Goal: Task Accomplishment & Management: Use online tool/utility

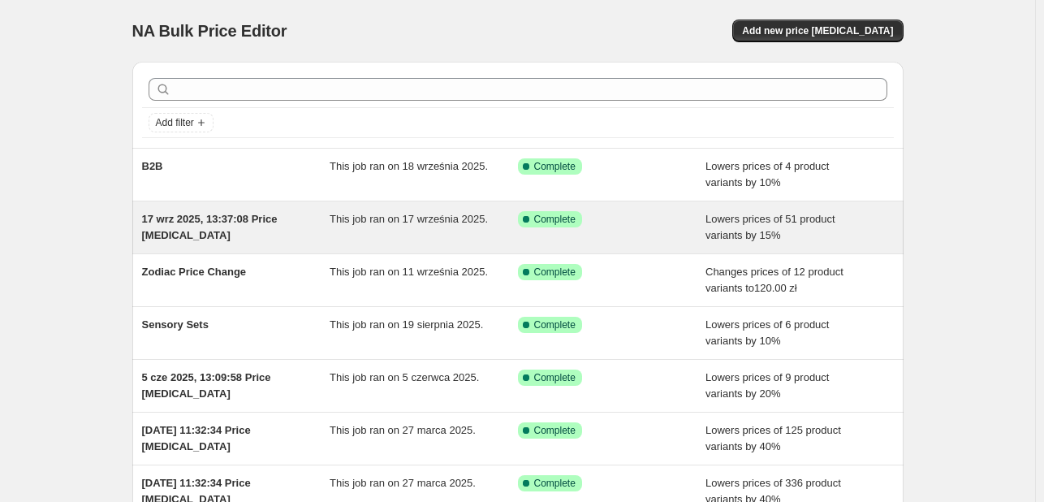
click at [269, 213] on span "17 wrz 2025, 13:37:08 Price [MEDICAL_DATA]" at bounding box center [210, 227] width 136 height 28
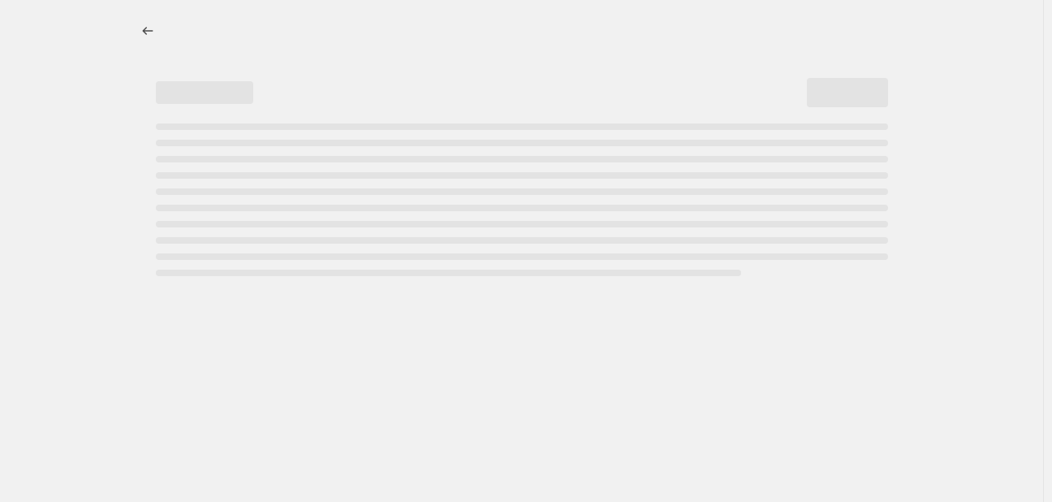
select select "percentage"
select select "collection"
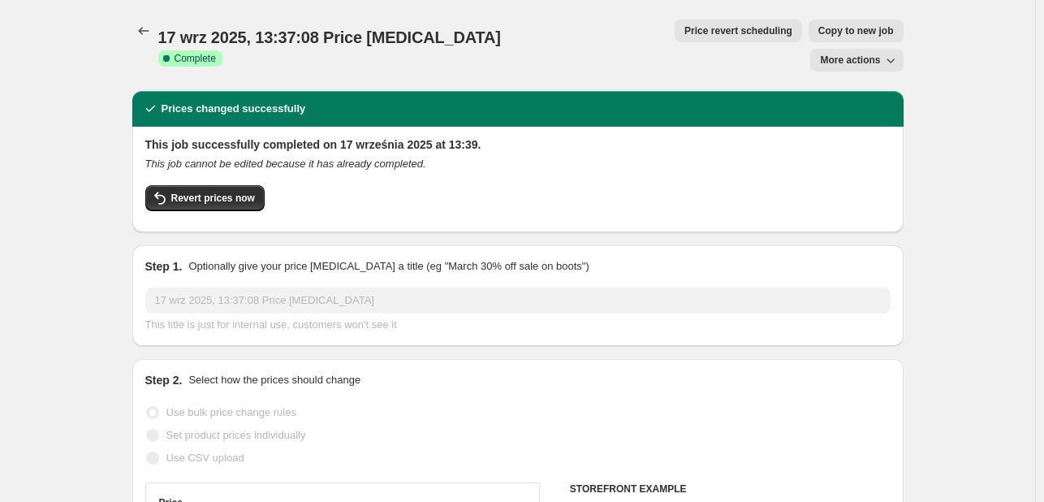
click at [684, 34] on span "Price revert scheduling" at bounding box center [738, 30] width 108 height 13
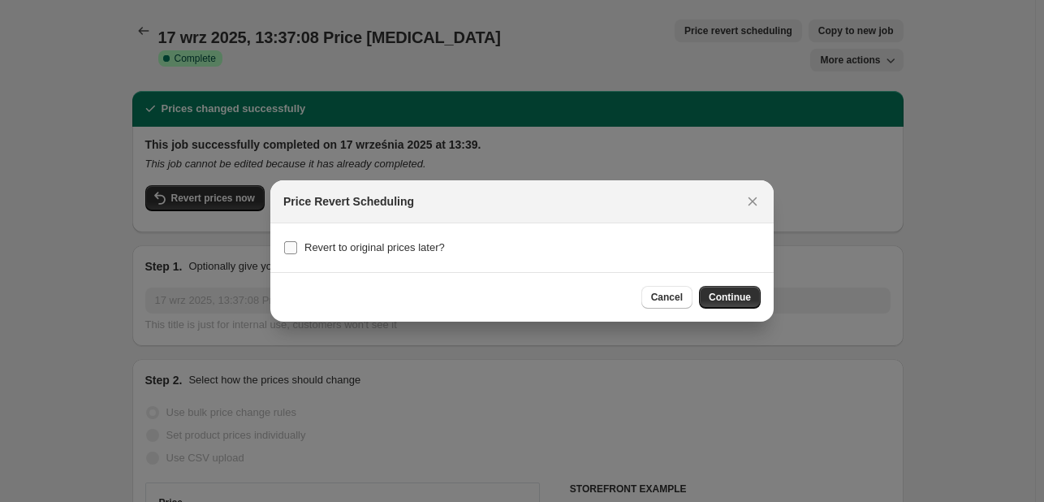
click at [425, 251] on span "Revert to original prices later?" at bounding box center [374, 247] width 140 height 12
click at [297, 251] on input "Revert to original prices later?" at bounding box center [290, 247] width 13 height 13
checkbox input "true"
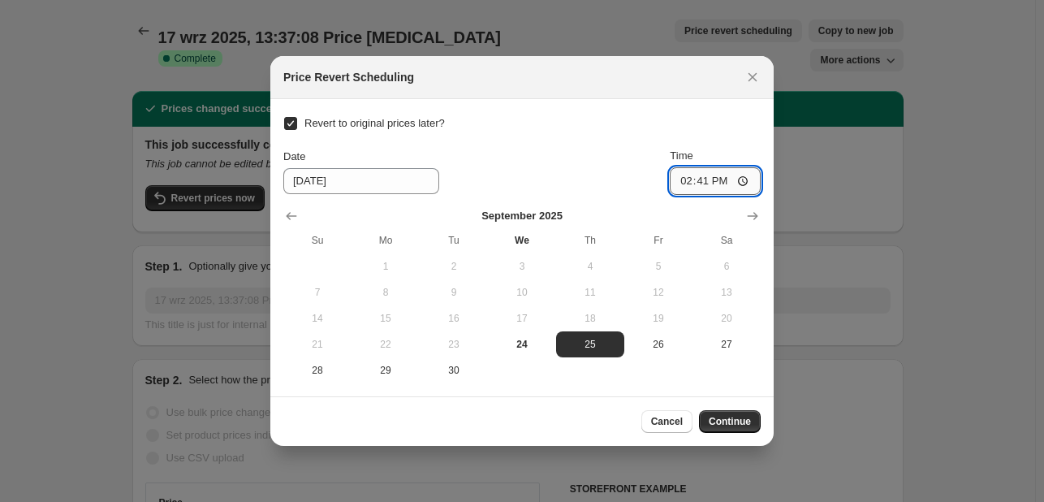
click at [716, 183] on input "14:41" at bounding box center [715, 181] width 91 height 28
click at [736, 425] on span "Continue" at bounding box center [730, 421] width 42 height 13
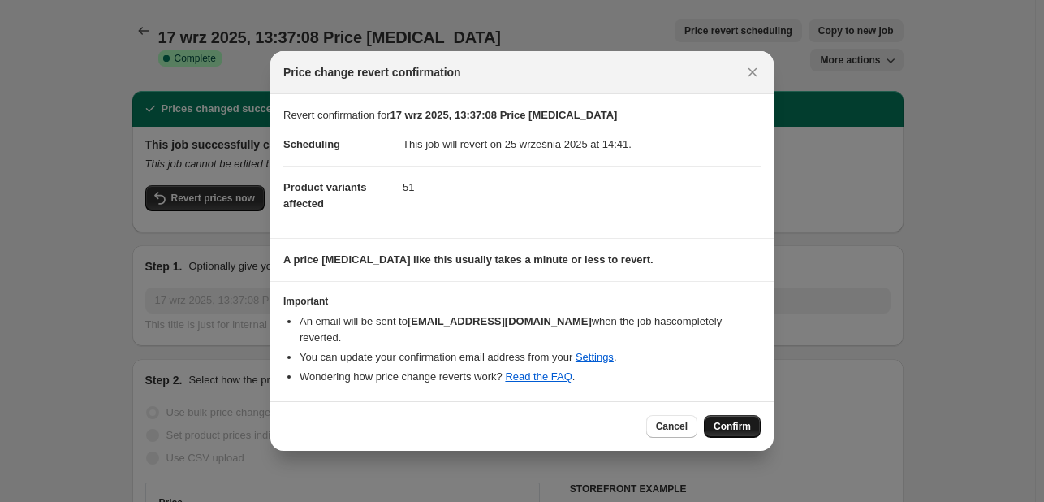
click at [729, 422] on span "Confirm" at bounding box center [732, 426] width 37 height 13
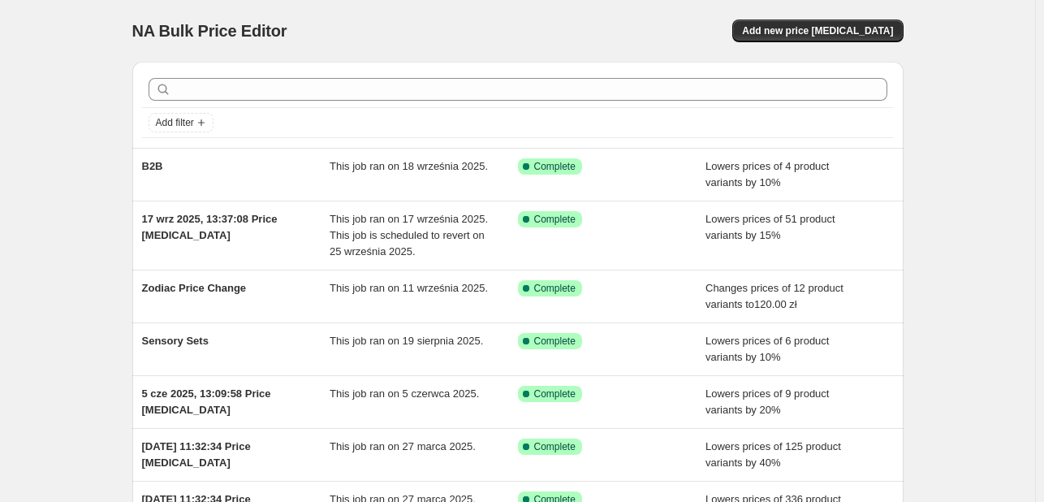
click at [809, 42] on div "NA Bulk Price Editor. This page is ready NA Bulk Price Editor Add new price [ME…" at bounding box center [517, 31] width 771 height 62
click at [809, 37] on span "Add new price [MEDICAL_DATA]" at bounding box center [817, 30] width 151 height 13
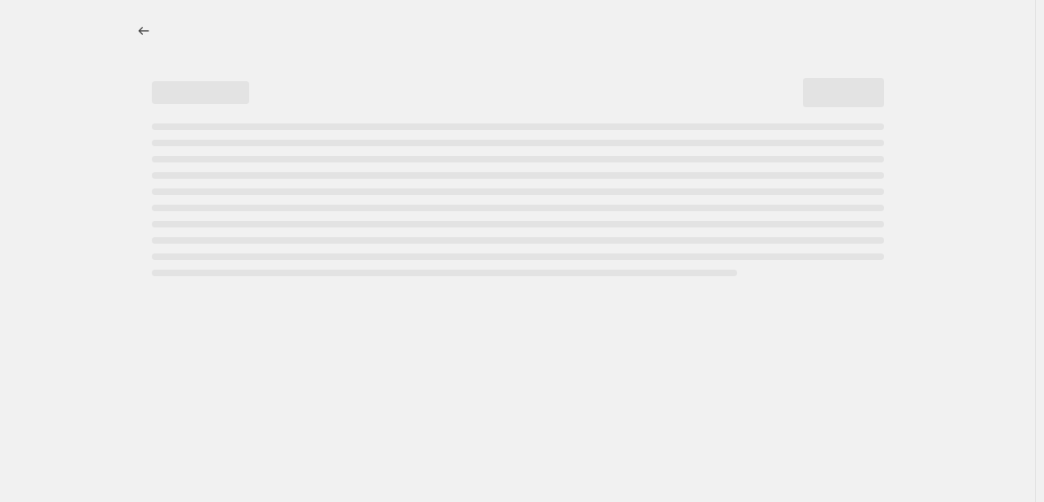
select select "percentage"
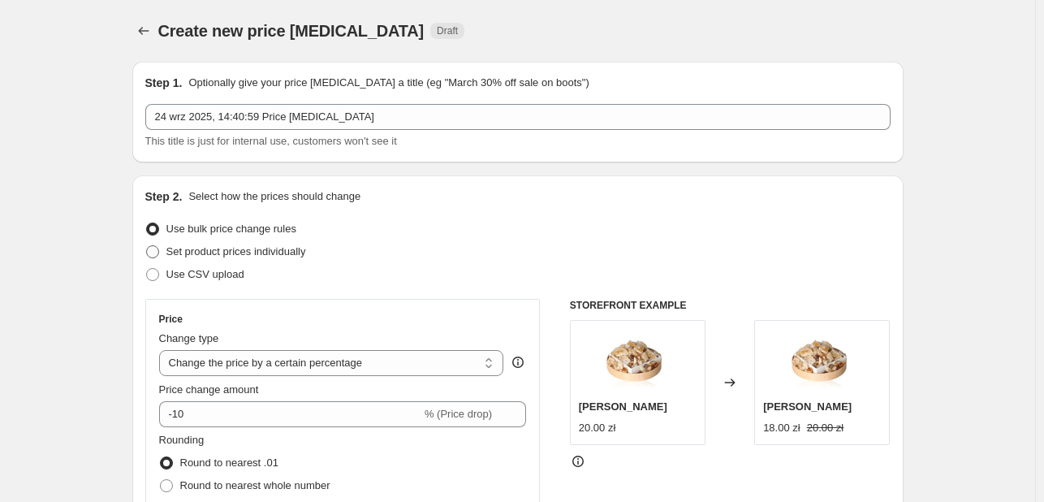
scroll to position [81, 0]
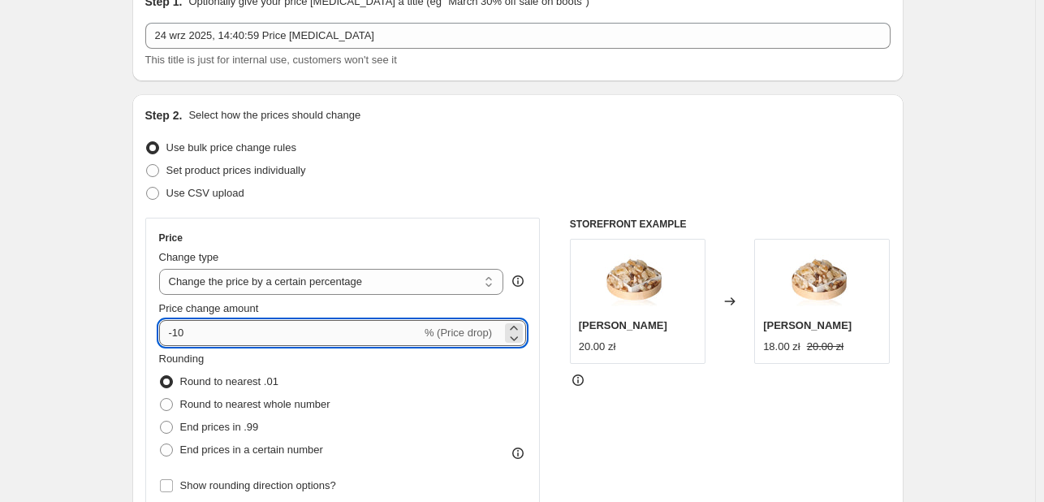
click at [351, 326] on input "-10" at bounding box center [290, 333] width 262 height 26
type input "-1"
type input "-15"
click at [321, 445] on span "End prices in a certain number" at bounding box center [251, 449] width 143 height 12
click at [161, 444] on input "End prices in a certain number" at bounding box center [160, 443] width 1 height 1
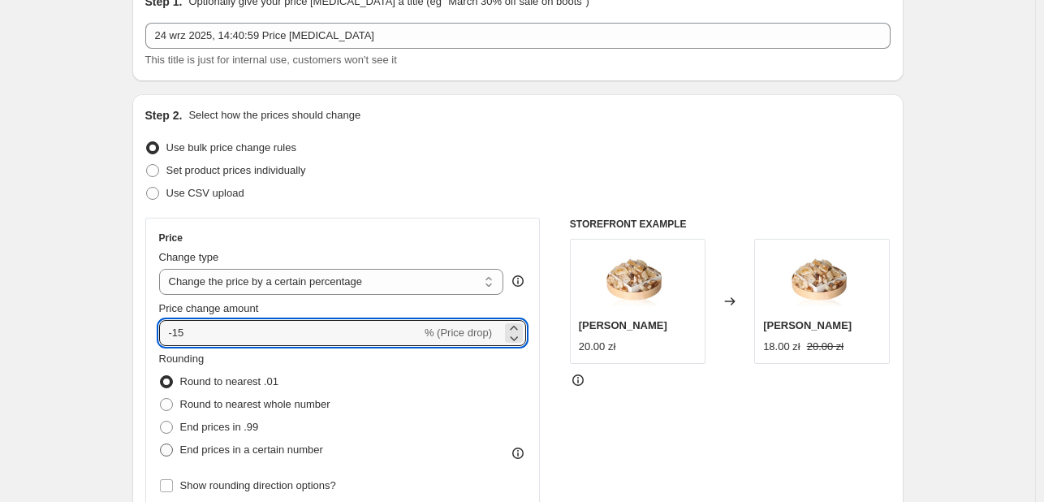
radio input "true"
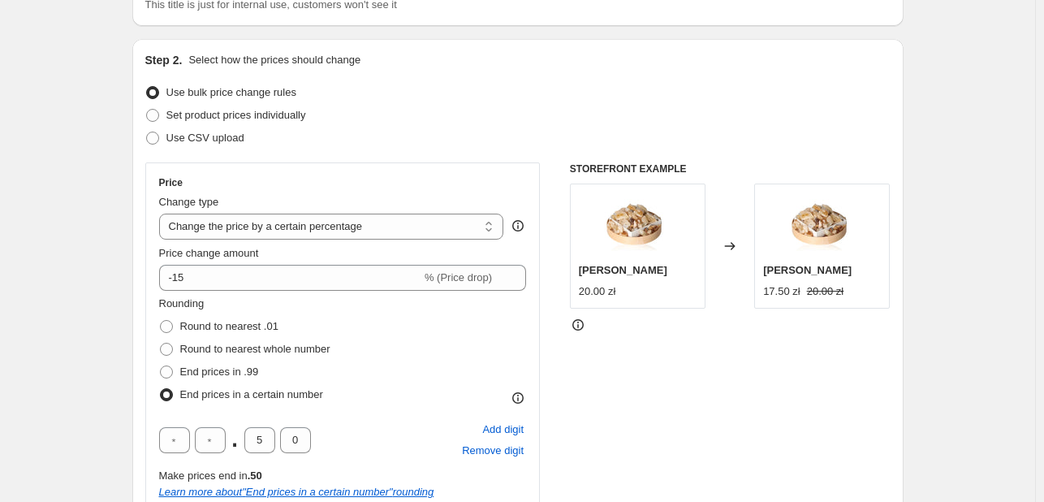
scroll to position [162, 0]
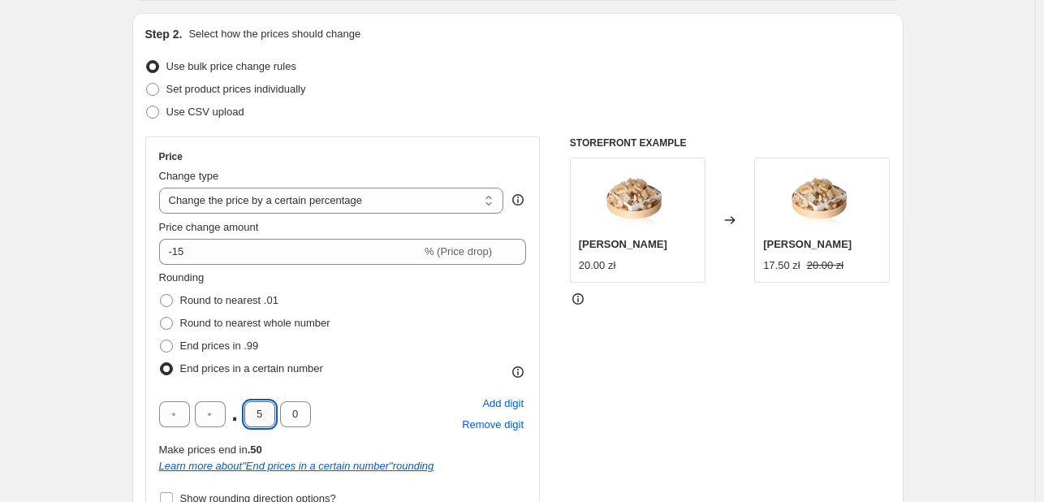
click at [270, 419] on input "5" at bounding box center [259, 414] width 31 height 26
type input "0"
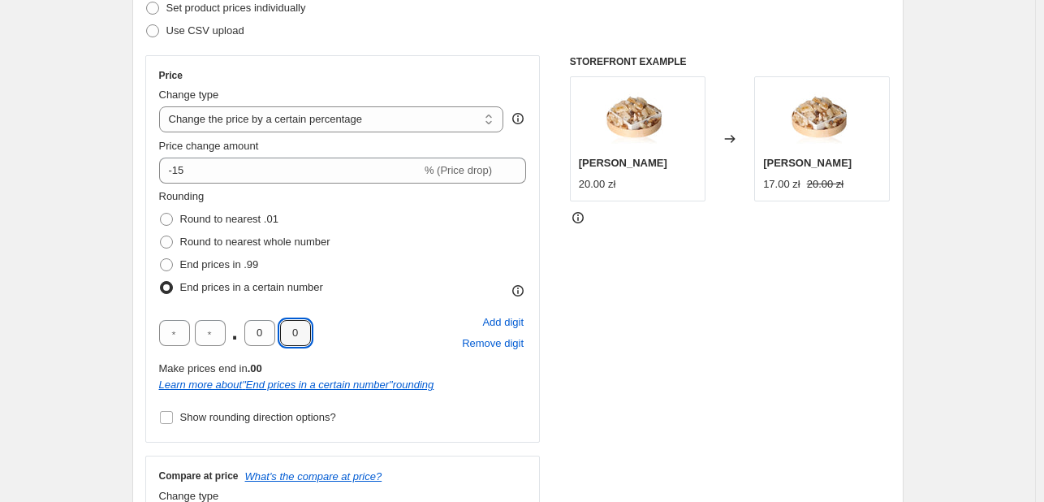
click at [588, 350] on div "STOREFRONT EXAMPLE [PERSON_NAME] 20.00 zł Changed to [PERSON_NAME] 17.00 zł 20.…" at bounding box center [730, 301] width 321 height 492
click at [182, 335] on input "text" at bounding box center [174, 333] width 31 height 26
click at [217, 338] on input "text" at bounding box center [210, 333] width 31 height 26
type input "0"
click at [175, 339] on input "text" at bounding box center [174, 333] width 31 height 26
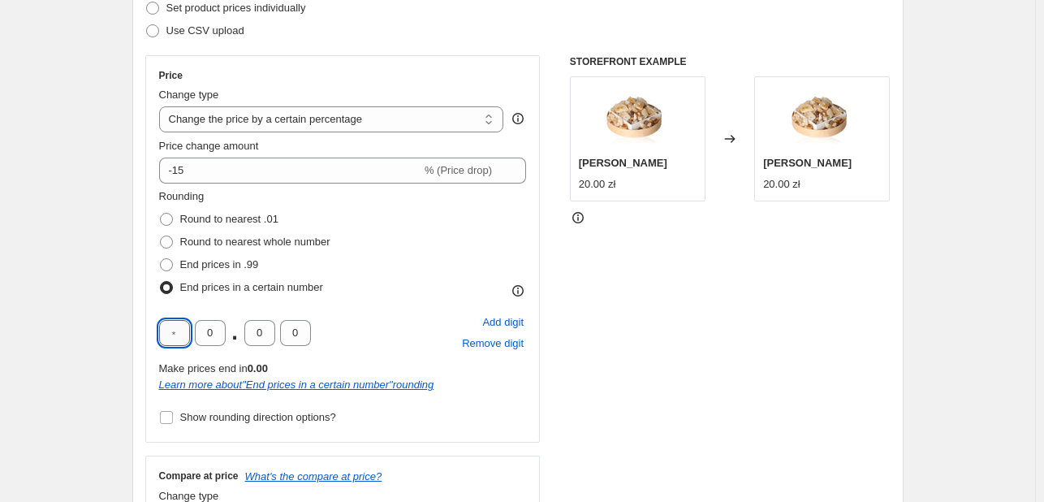
type input "0"
click at [183, 334] on input "0" at bounding box center [174, 333] width 31 height 26
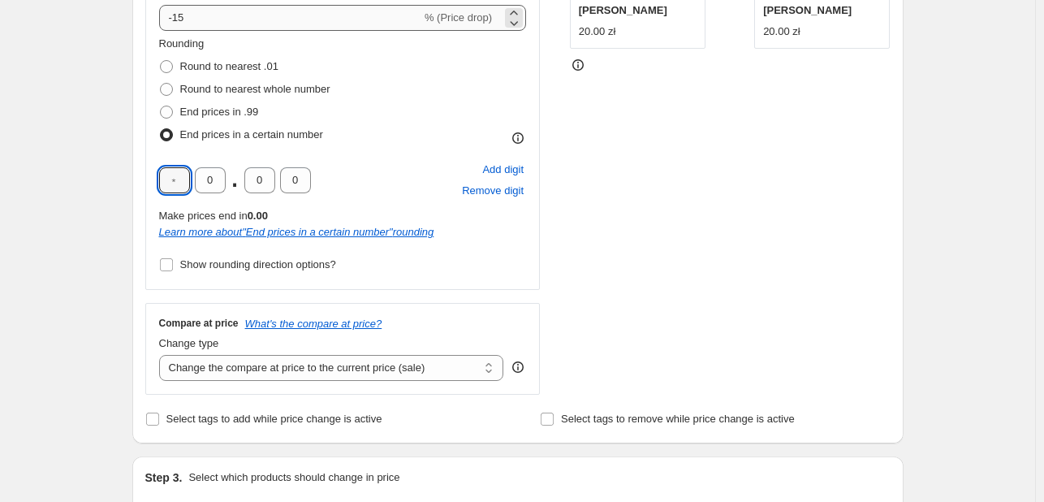
scroll to position [406, 0]
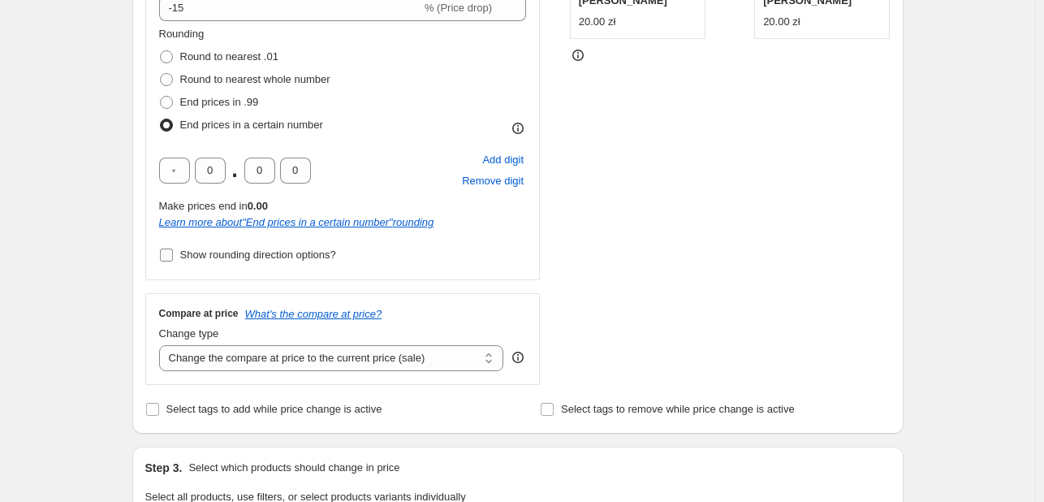
click at [263, 254] on span "Show rounding direction options?" at bounding box center [258, 254] width 156 height 12
click at [173, 254] on input "Show rounding direction options?" at bounding box center [166, 254] width 13 height 13
checkbox input "true"
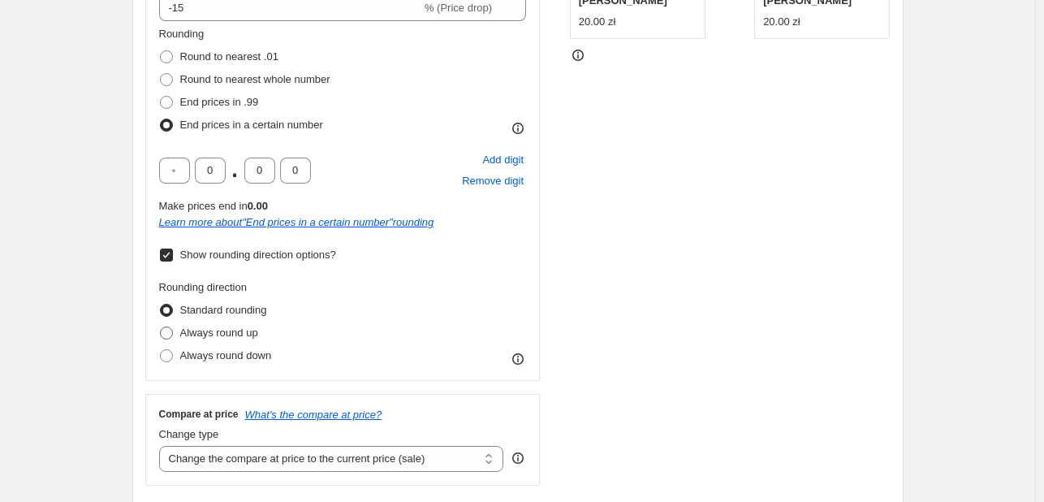
click at [231, 333] on span "Always round up" at bounding box center [219, 332] width 78 height 12
click at [161, 327] on input "Always round up" at bounding box center [160, 326] width 1 height 1
radio input "true"
click at [227, 307] on span "Standard rounding" at bounding box center [223, 310] width 87 height 12
click at [161, 304] on input "Standard rounding" at bounding box center [160, 304] width 1 height 1
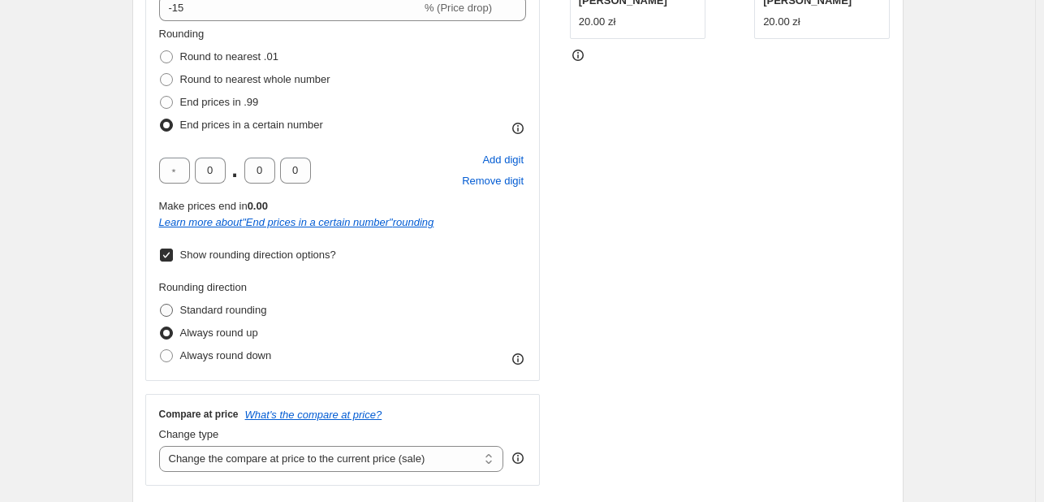
radio input "true"
click at [218, 256] on span "Show rounding direction options?" at bounding box center [258, 254] width 156 height 12
click at [173, 256] on input "Show rounding direction options?" at bounding box center [166, 254] width 13 height 13
checkbox input "false"
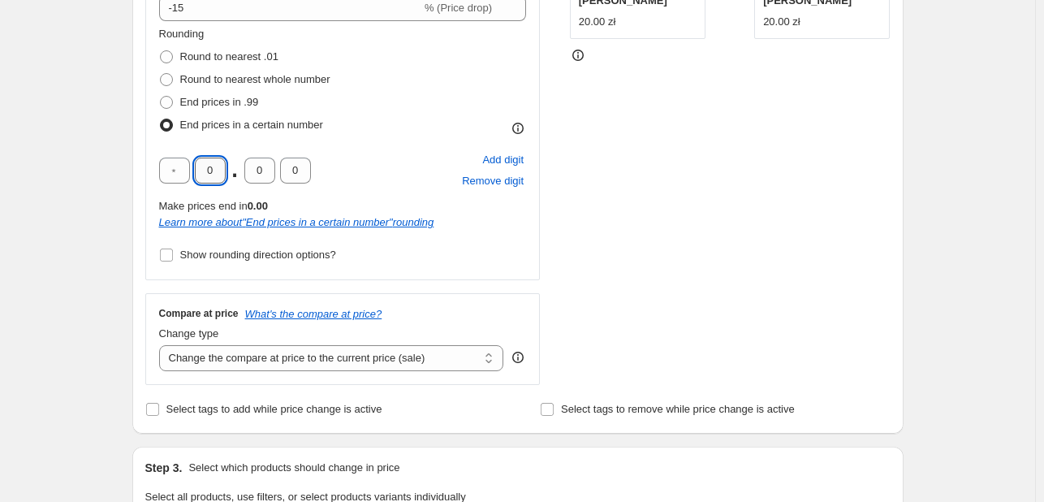
click at [211, 176] on input "0" at bounding box center [210, 171] width 31 height 26
drag, startPoint x: 227, startPoint y: 184, endPoint x: 203, endPoint y: 179, distance: 24.0
click at [221, 184] on div "0 . 0 0 Add digit Remove digit" at bounding box center [343, 170] width 368 height 42
click at [203, 178] on input "0" at bounding box center [210, 171] width 31 height 26
click at [185, 174] on input "text" at bounding box center [174, 171] width 31 height 26
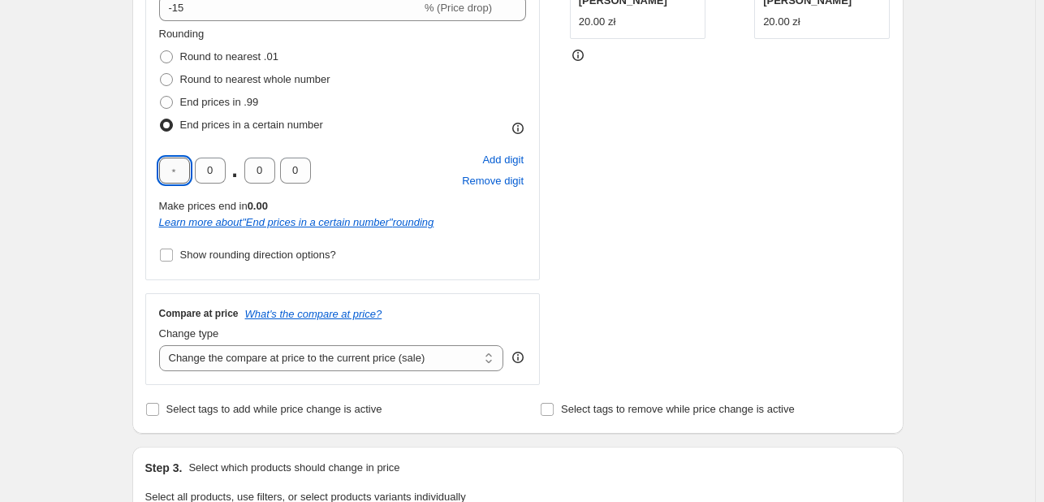
type input "5"
drag, startPoint x: 158, startPoint y: 170, endPoint x: 206, endPoint y: 172, distance: 48.8
click at [160, 171] on div "Price Change type Change the price to a certain amount Change the price by a ce…" at bounding box center [342, 86] width 395 height 387
drag, startPoint x: 207, startPoint y: 172, endPoint x: 182, endPoint y: 173, distance: 25.2
click at [204, 172] on input "0" at bounding box center [210, 171] width 31 height 26
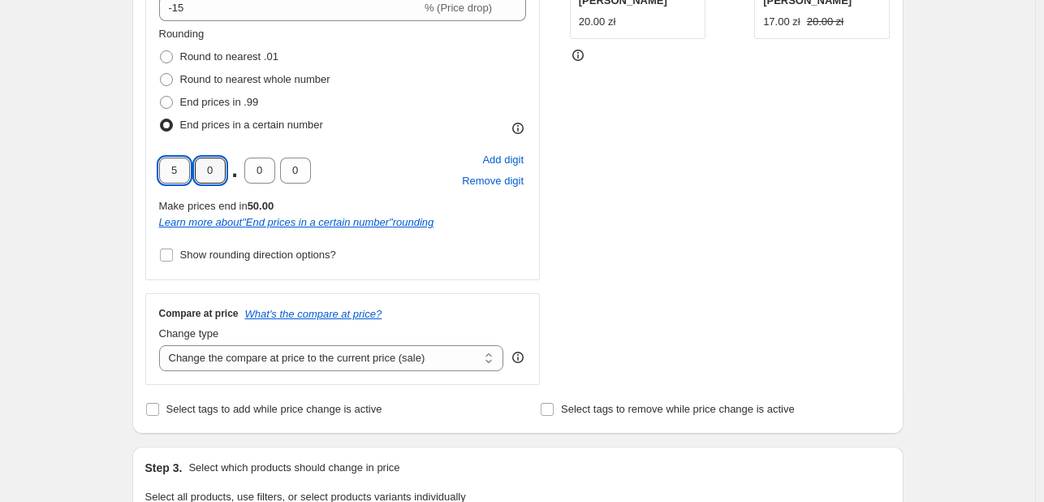
click at [179, 173] on input "5" at bounding box center [174, 171] width 31 height 26
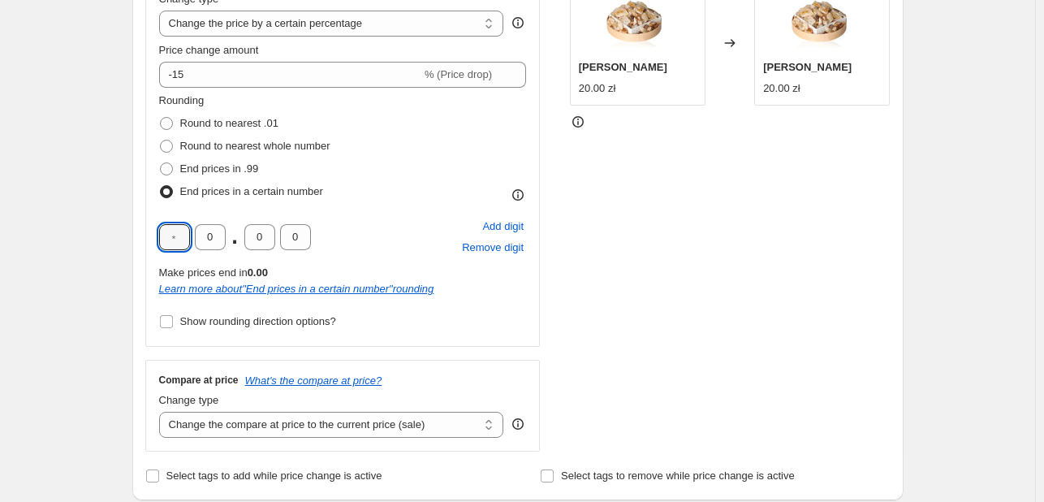
scroll to position [244, 0]
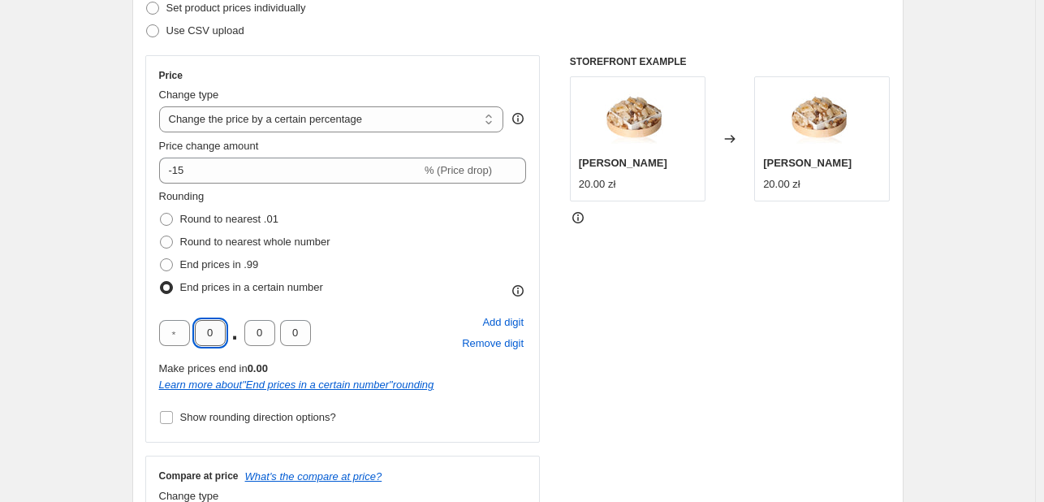
click at [209, 338] on input "0" at bounding box center [210, 333] width 31 height 26
click at [218, 339] on input "0" at bounding box center [210, 333] width 31 height 26
click at [260, 339] on input "0" at bounding box center [259, 333] width 31 height 26
click at [305, 339] on input "0" at bounding box center [295, 333] width 31 height 26
click at [395, 323] on div "0 . 0 0 Add digit Remove digit" at bounding box center [343, 333] width 368 height 42
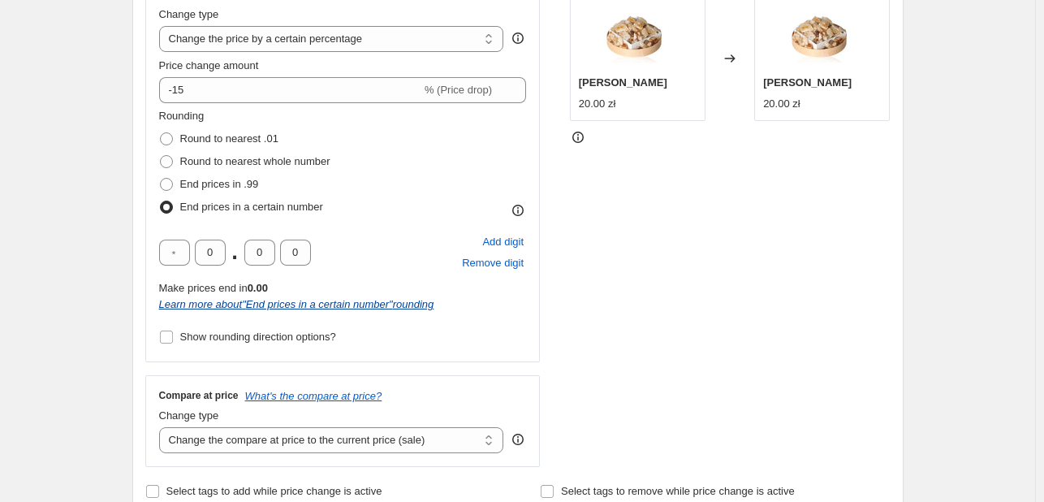
scroll to position [325, 0]
click at [222, 257] on input "0" at bounding box center [210, 252] width 31 height 26
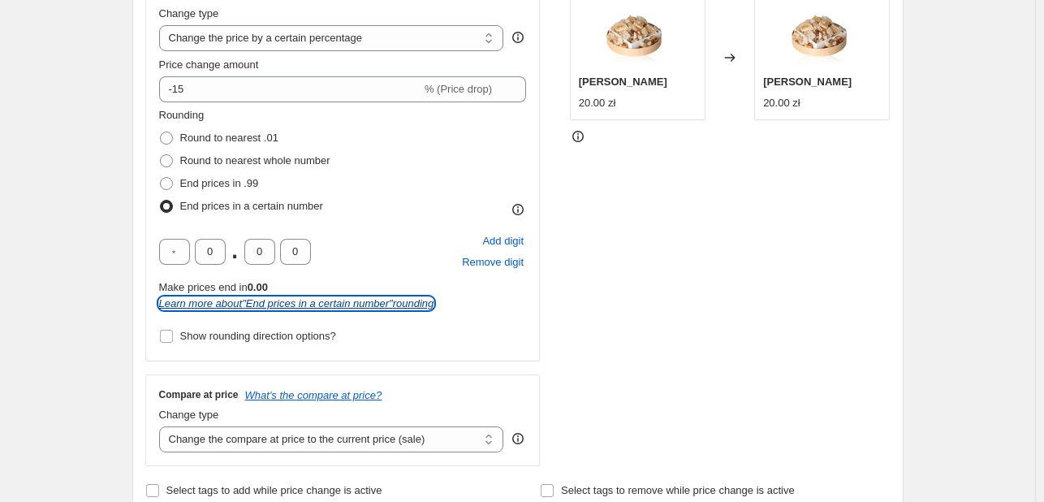
click at [235, 306] on icon "Learn more about " End prices in a certain number " rounding" at bounding box center [296, 303] width 275 height 12
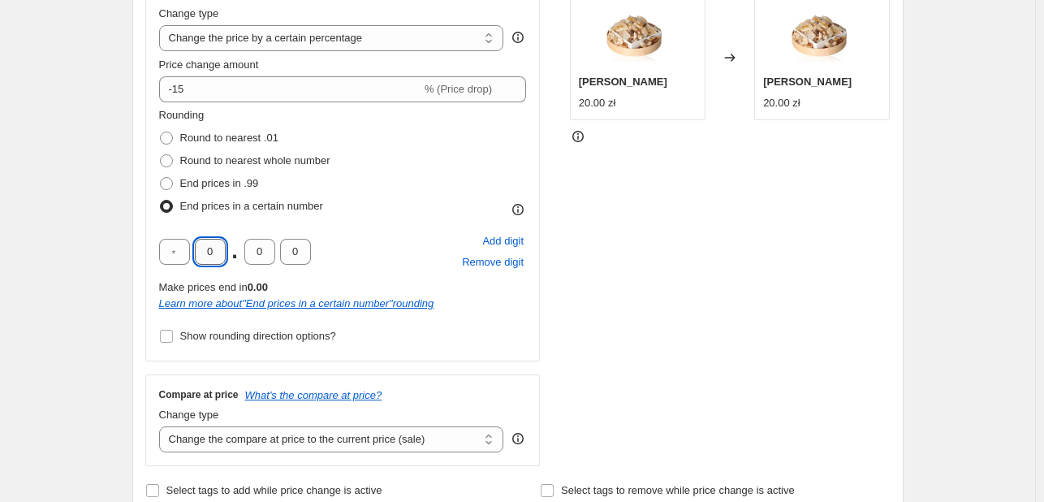
click at [205, 249] on input "0" at bounding box center [210, 252] width 31 height 26
click at [494, 240] on span "Add digit" at bounding box center [502, 241] width 41 height 16
click at [255, 254] on input "0" at bounding box center [246, 252] width 31 height 26
click at [220, 257] on input "text" at bounding box center [210, 252] width 31 height 26
type input "9"
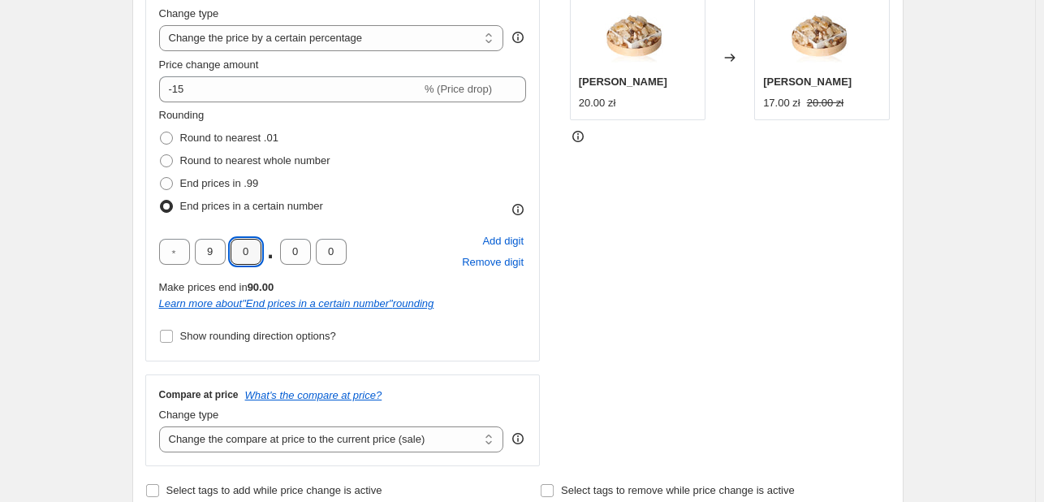
click at [404, 257] on div "9 0 . 0 0 Add digit Remove digit" at bounding box center [343, 252] width 368 height 42
click at [222, 253] on input "9" at bounding box center [210, 252] width 31 height 26
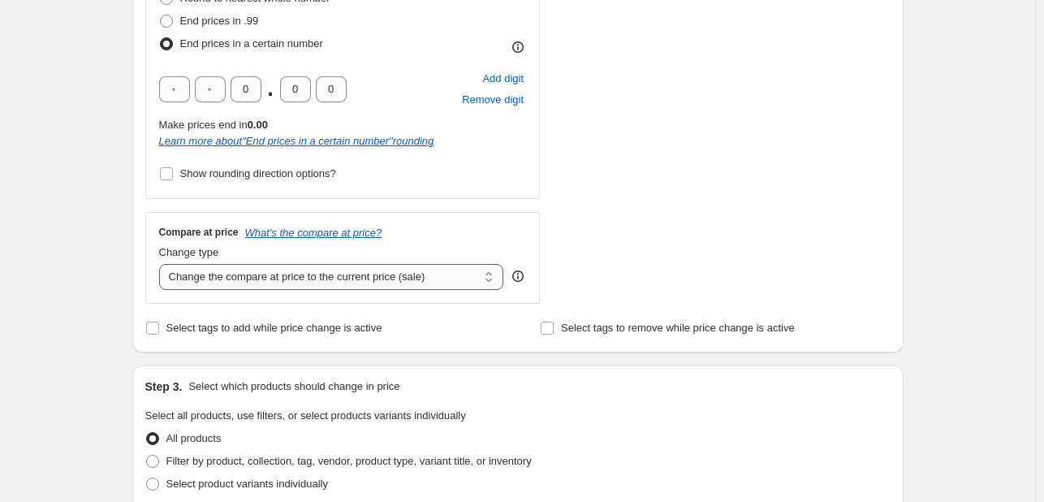
click at [392, 274] on select "Change the compare at price to the current price (sale) Change the compare at p…" at bounding box center [331, 277] width 345 height 26
click at [162, 264] on select "Change the compare at price to the current price (sale) Change the compare at p…" at bounding box center [331, 277] width 345 height 26
click at [455, 274] on select "Change the compare at price to the current price (sale) Change the compare at p…" at bounding box center [331, 277] width 345 height 26
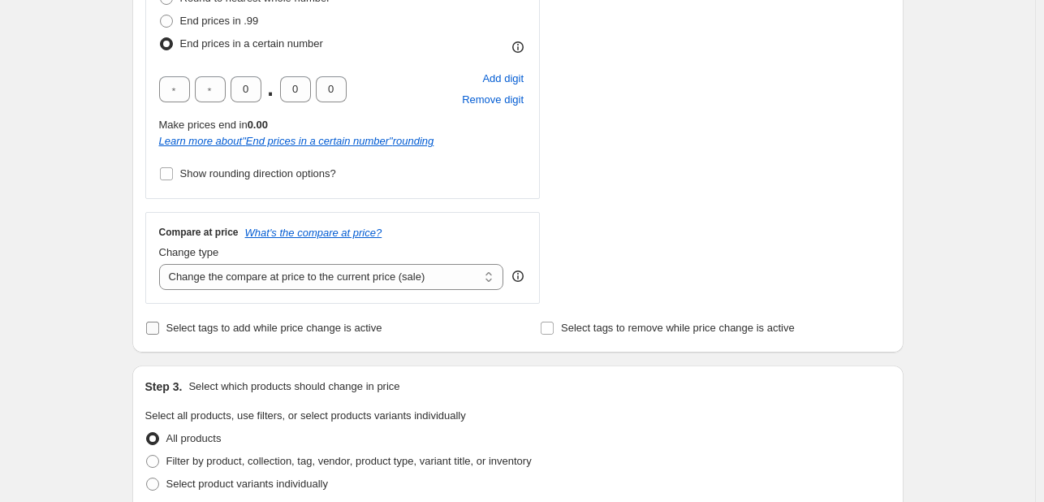
click at [156, 323] on input "Select tags to add while price change is active" at bounding box center [152, 328] width 13 height 13
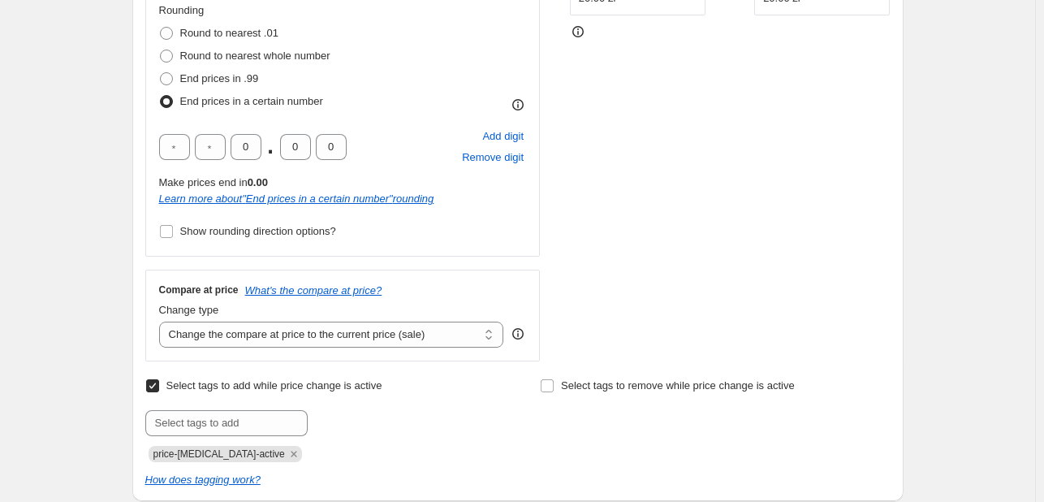
scroll to position [406, 0]
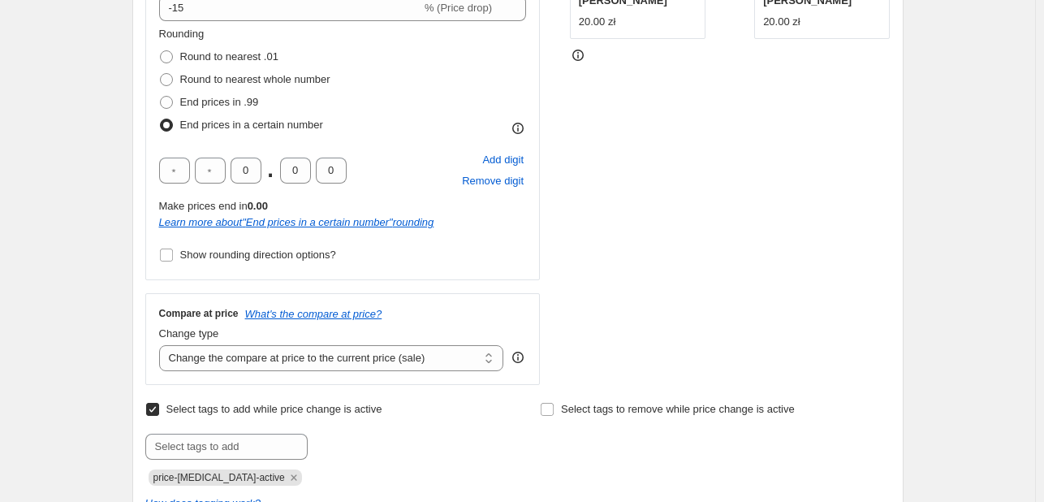
click at [166, 408] on label "Select tags to add while price change is active" at bounding box center [263, 409] width 237 height 23
click at [159, 408] on input "Select tags to add while price change is active" at bounding box center [152, 409] width 13 height 13
checkbox input "false"
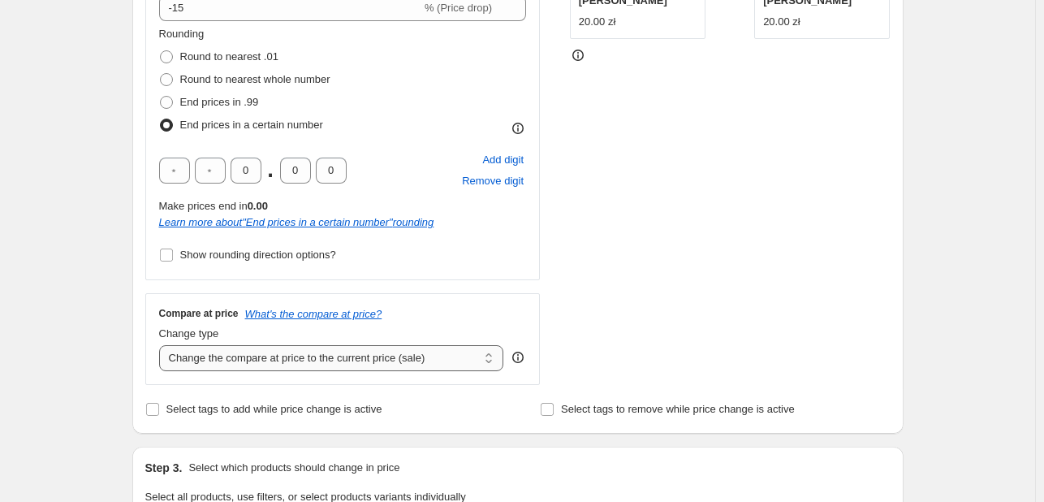
click at [235, 362] on select "Change the compare at price to the current price (sale) Change the compare at p…" at bounding box center [331, 358] width 345 height 26
click at [245, 361] on select "Change the compare at price to the current price (sale) Change the compare at p…" at bounding box center [331, 358] width 345 height 26
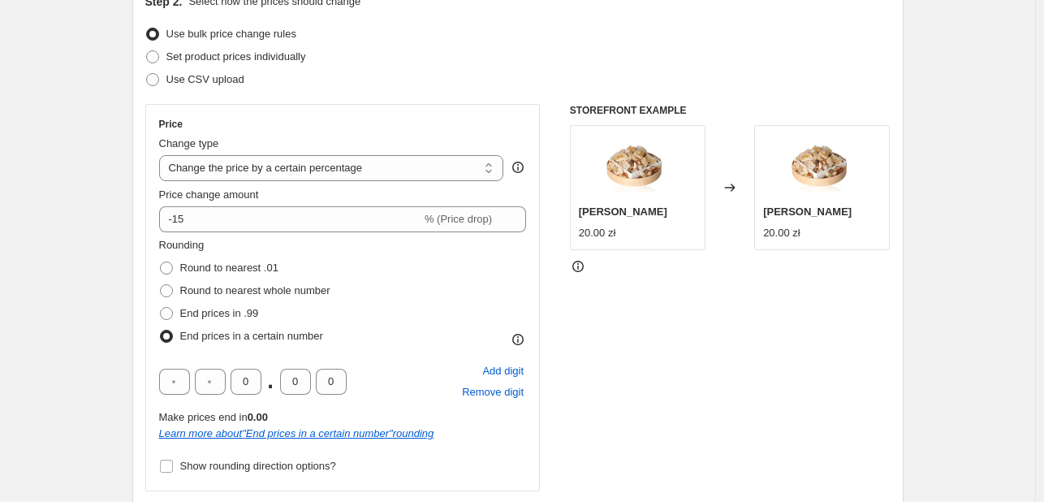
scroll to position [162, 0]
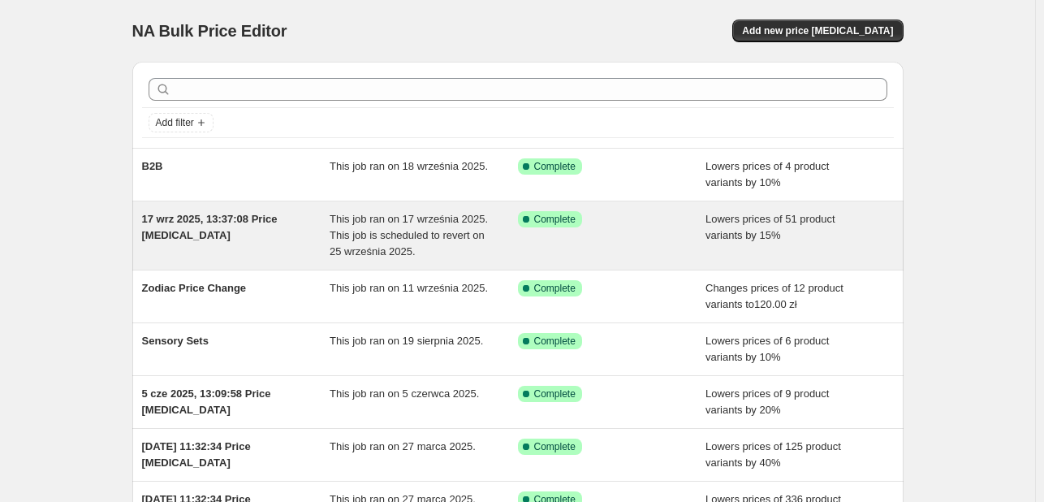
click at [172, 235] on span "17 wrz 2025, 13:37:08 Price [MEDICAL_DATA]" at bounding box center [210, 227] width 136 height 28
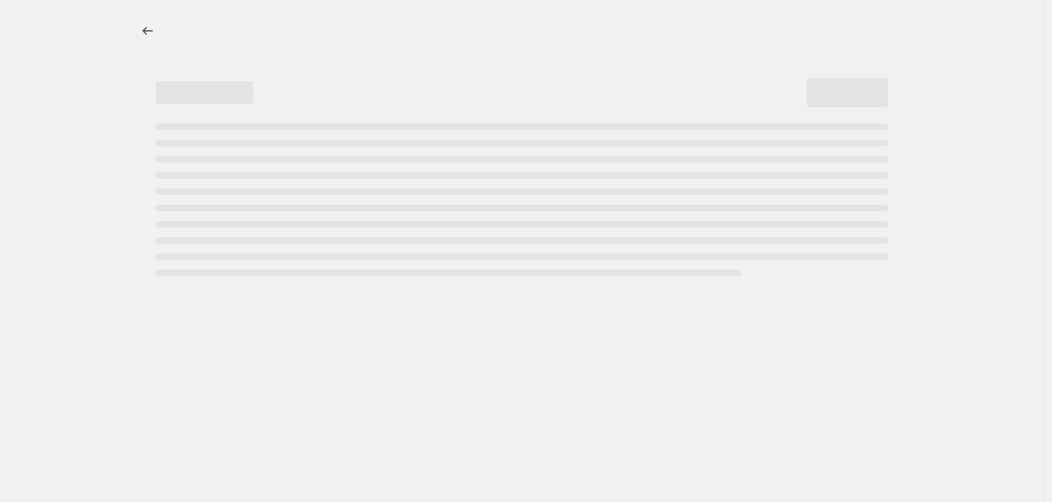
select select "percentage"
select select "collection"
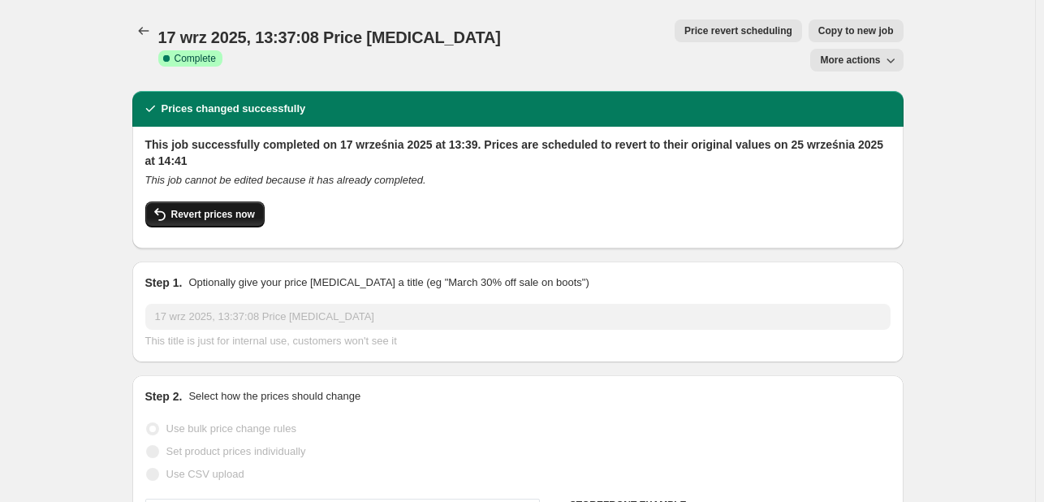
click at [231, 208] on span "Revert prices now" at bounding box center [213, 214] width 84 height 13
checkbox input "false"
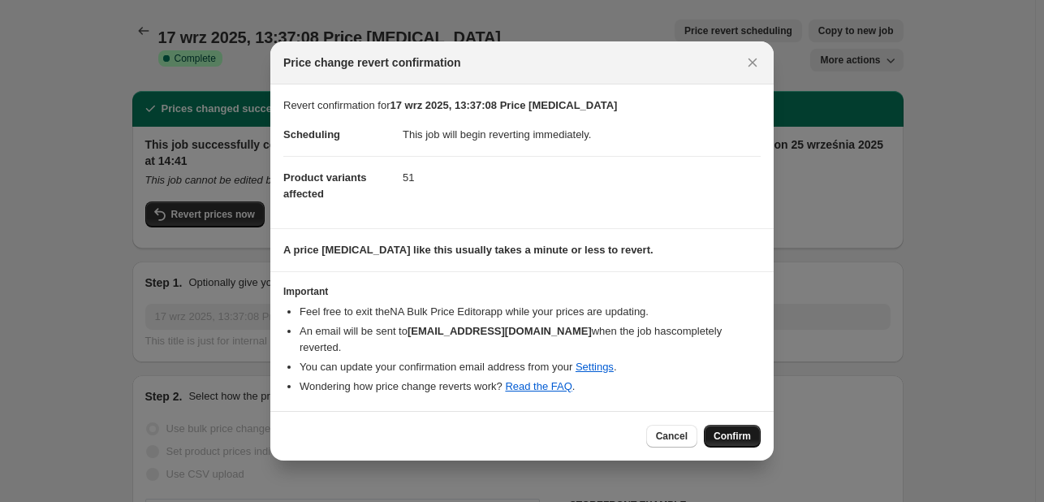
click at [736, 429] on span "Confirm" at bounding box center [732, 435] width 37 height 13
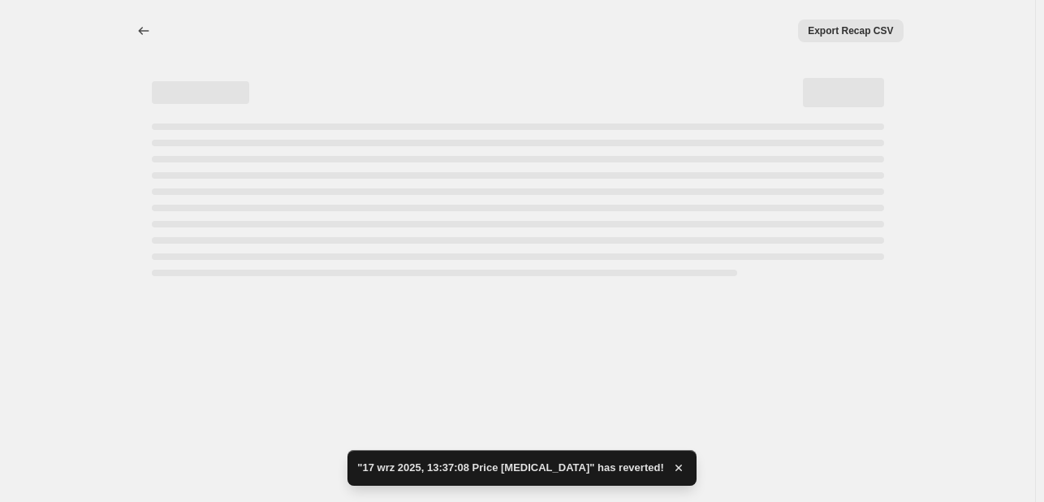
select select "percentage"
select select "collection"
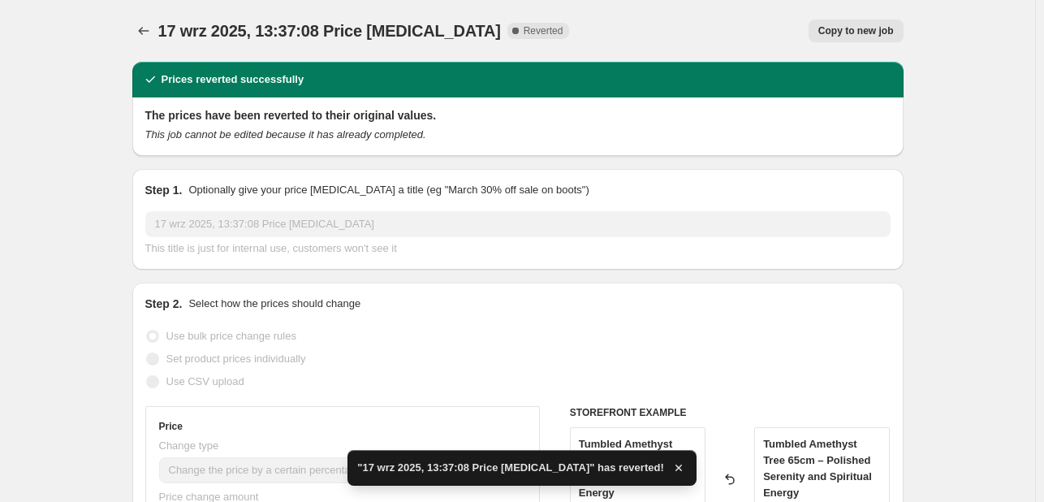
checkbox input "true"
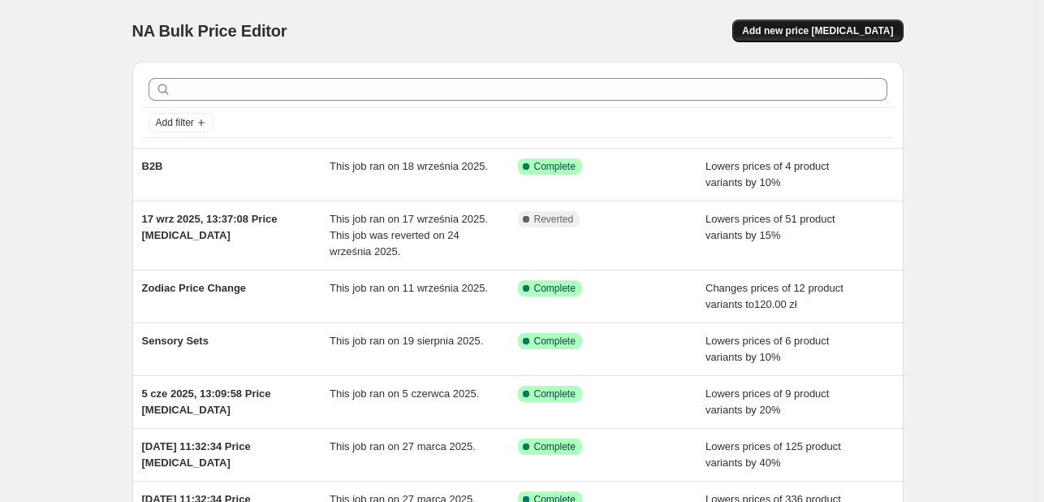
click at [792, 32] on span "Add new price [MEDICAL_DATA]" at bounding box center [817, 30] width 151 height 13
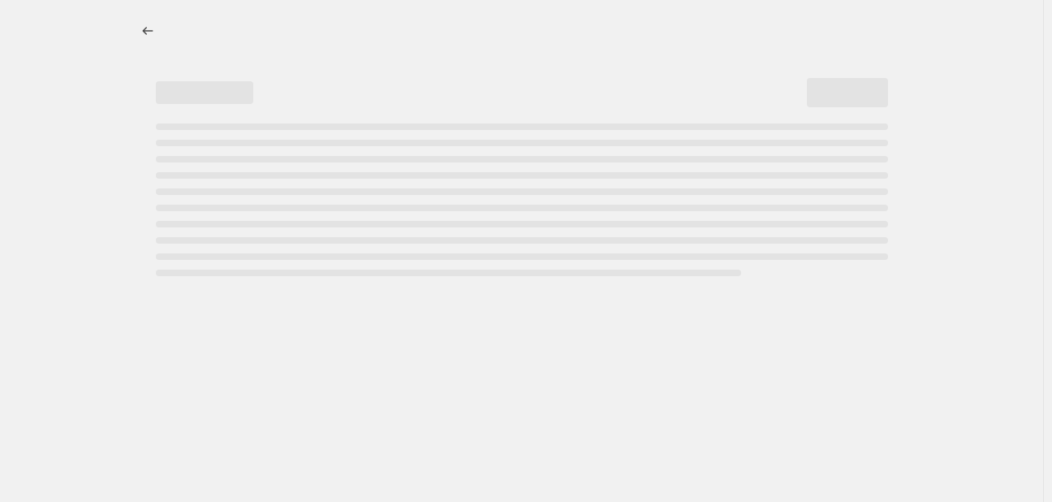
select select "percentage"
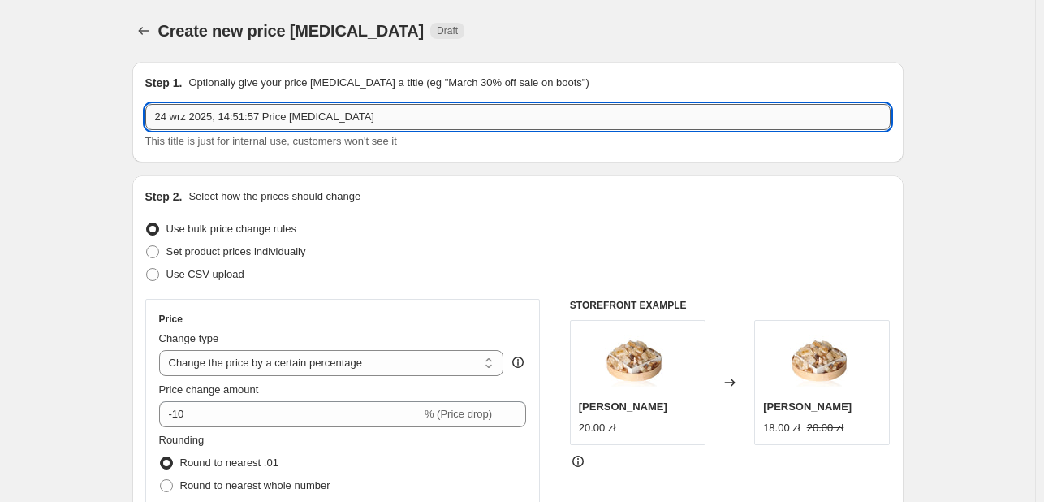
click at [298, 125] on input "24 wrz 2025, 14:51:57 Price change job" at bounding box center [517, 117] width 745 height 26
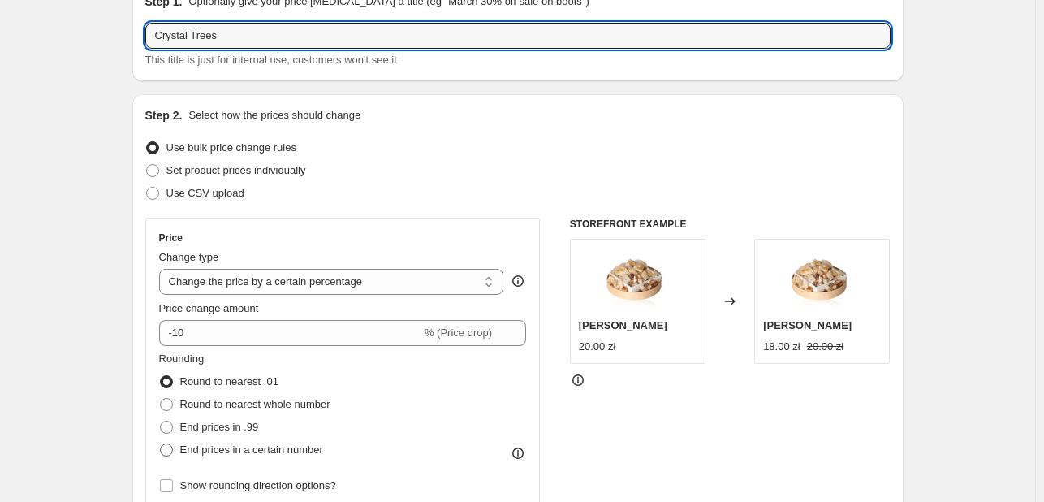
type input "Crystal Trees"
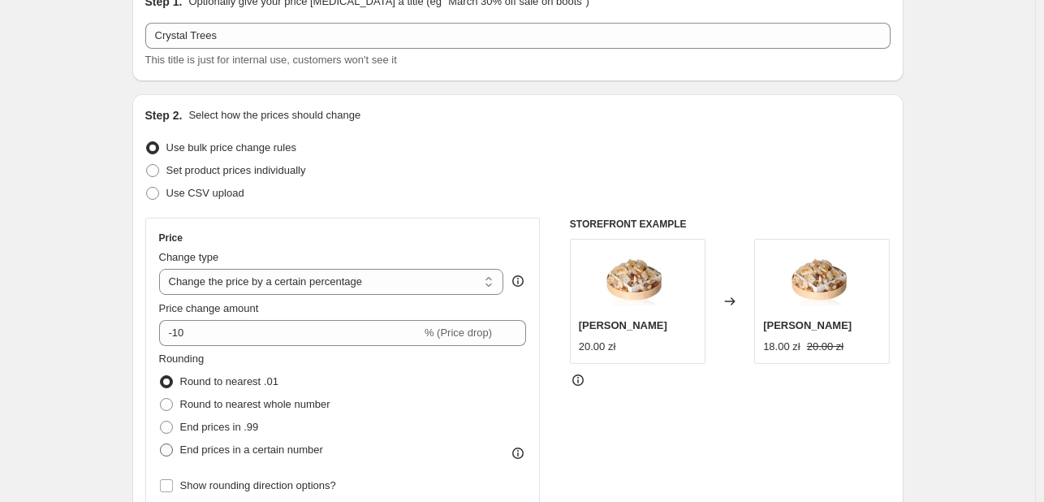
click at [268, 448] on span "End prices in a certain number" at bounding box center [251, 449] width 143 height 12
click at [161, 444] on input "End prices in a certain number" at bounding box center [160, 443] width 1 height 1
radio input "true"
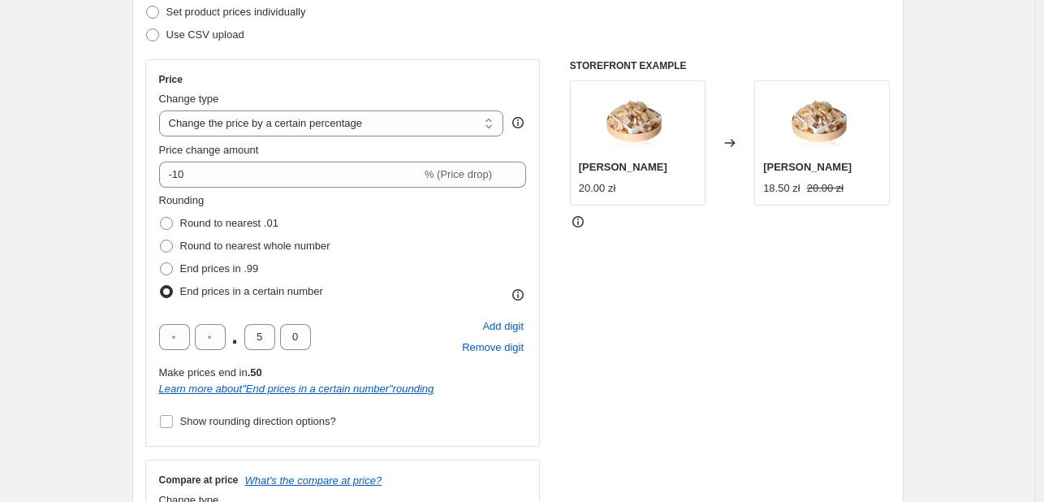
scroll to position [244, 0]
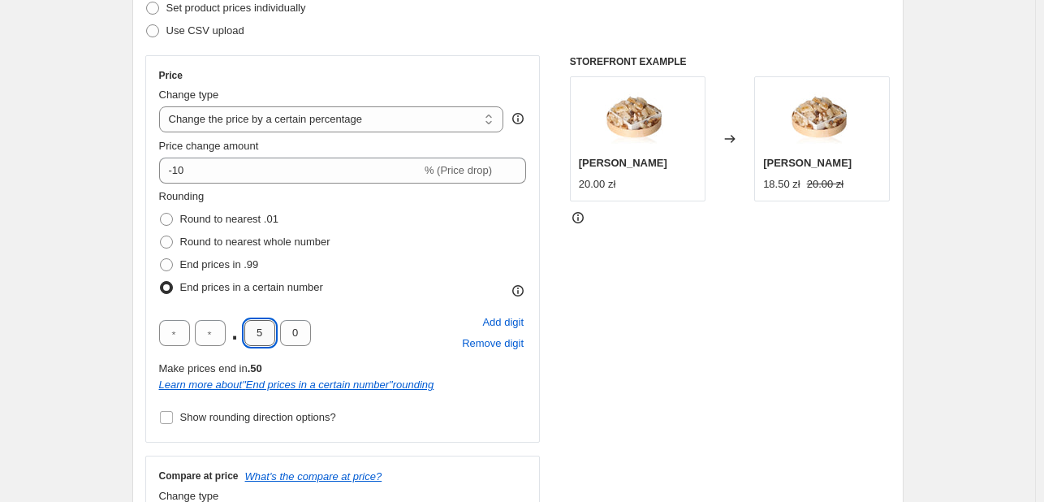
click at [261, 339] on input "5" at bounding box center [259, 333] width 31 height 26
click at [252, 332] on input "5" at bounding box center [259, 333] width 31 height 26
click at [483, 346] on span "Remove digit" at bounding box center [493, 343] width 62 height 16
click at [483, 346] on div "Add digit Remove digit" at bounding box center [493, 333] width 67 height 42
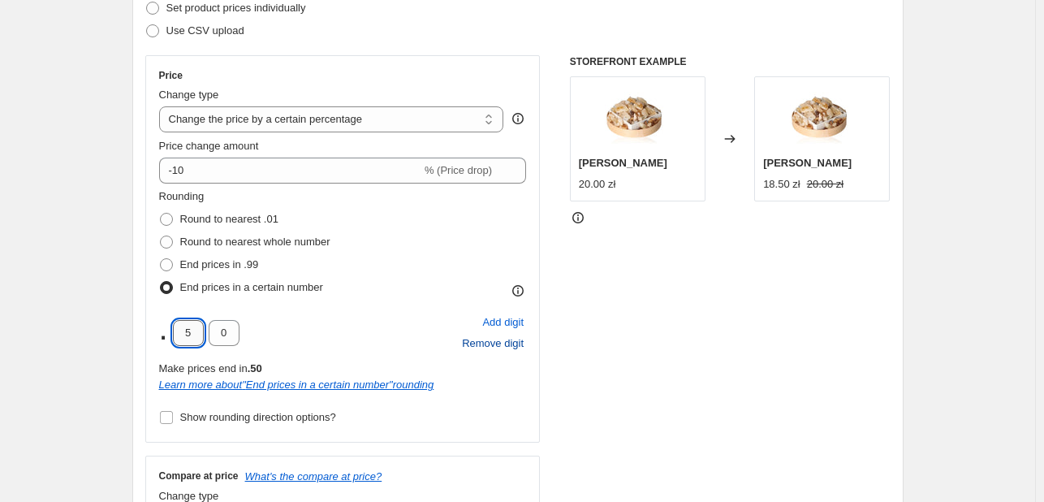
click at [198, 339] on input "5" at bounding box center [188, 333] width 31 height 26
type input "0"
click at [517, 332] on button "Add digit" at bounding box center [503, 322] width 46 height 21
click at [179, 339] on input "text" at bounding box center [174, 333] width 31 height 26
type input "5"
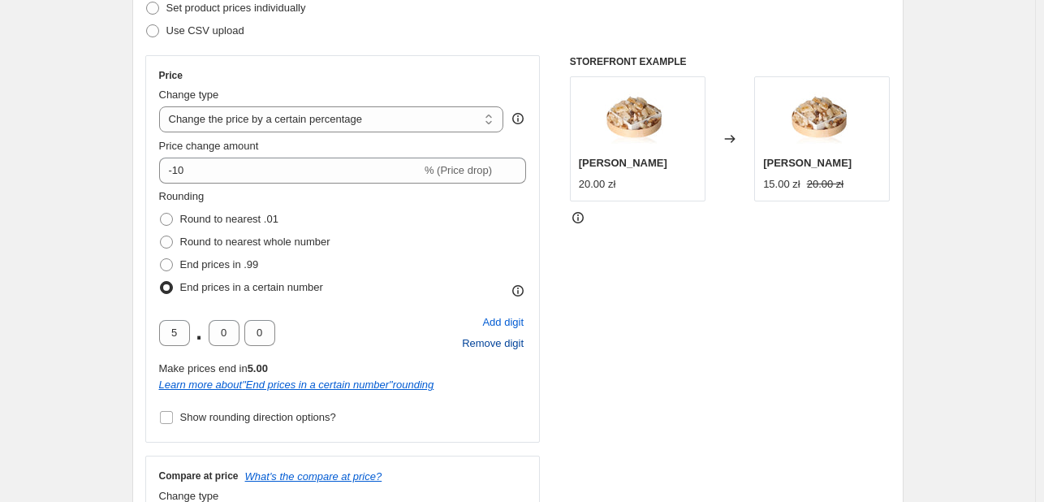
click at [324, 338] on div "5 . 0 0 Add digit Remove digit" at bounding box center [343, 333] width 368 height 42
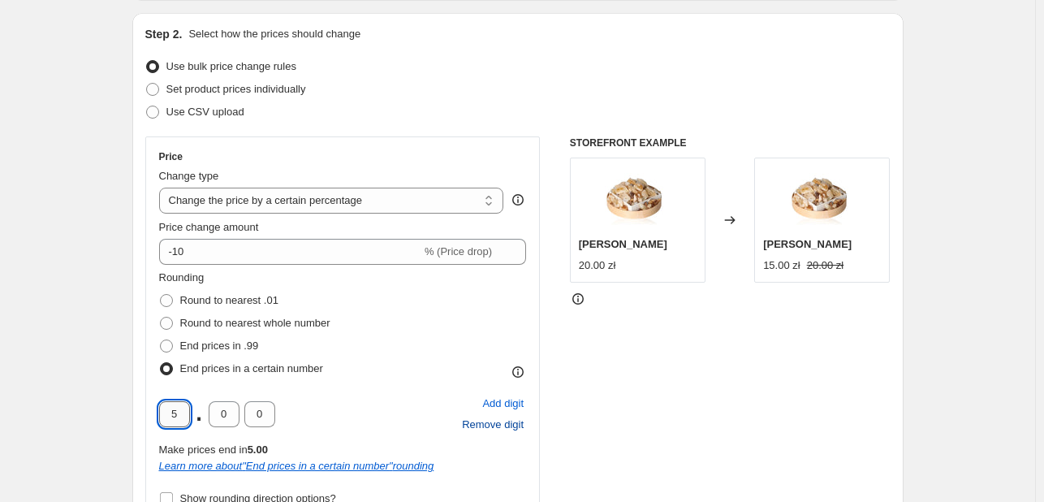
click at [188, 408] on input "5" at bounding box center [174, 414] width 31 height 26
type input "9"
click at [455, 353] on div "Rounding Round to nearest .01 Round to nearest whole number End prices in .99 E…" at bounding box center [343, 325] width 368 height 110
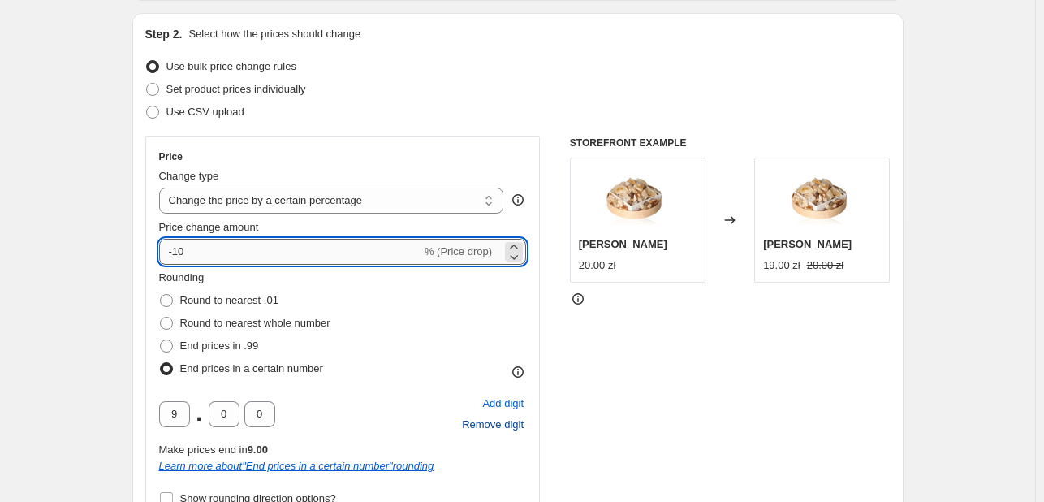
click at [349, 244] on input "-10" at bounding box center [290, 252] width 262 height 26
type input "-15"
click at [464, 147] on div "Price Change type Change the price to a certain amount Change the price by a ce…" at bounding box center [342, 329] width 395 height 387
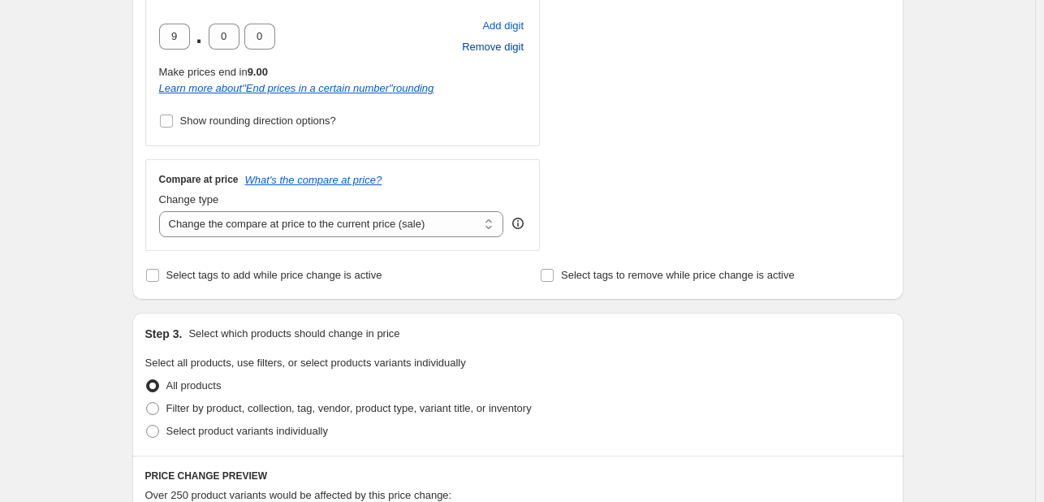
scroll to position [568, 0]
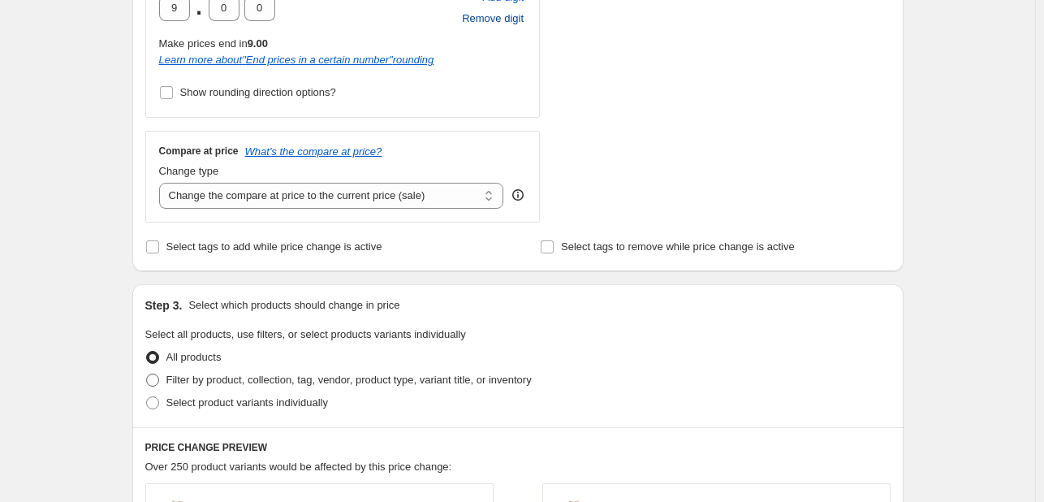
click at [304, 387] on span "Filter by product, collection, tag, vendor, product type, variant title, or inv…" at bounding box center [348, 380] width 365 height 16
click at [147, 374] on input "Filter by product, collection, tag, vendor, product type, variant title, or inv…" at bounding box center [146, 373] width 1 height 1
radio input "true"
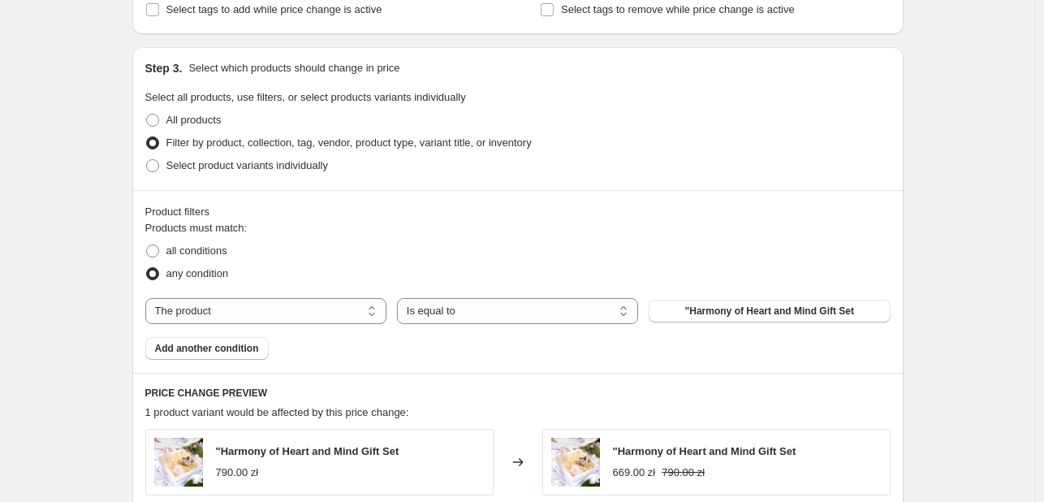
scroll to position [812, 0]
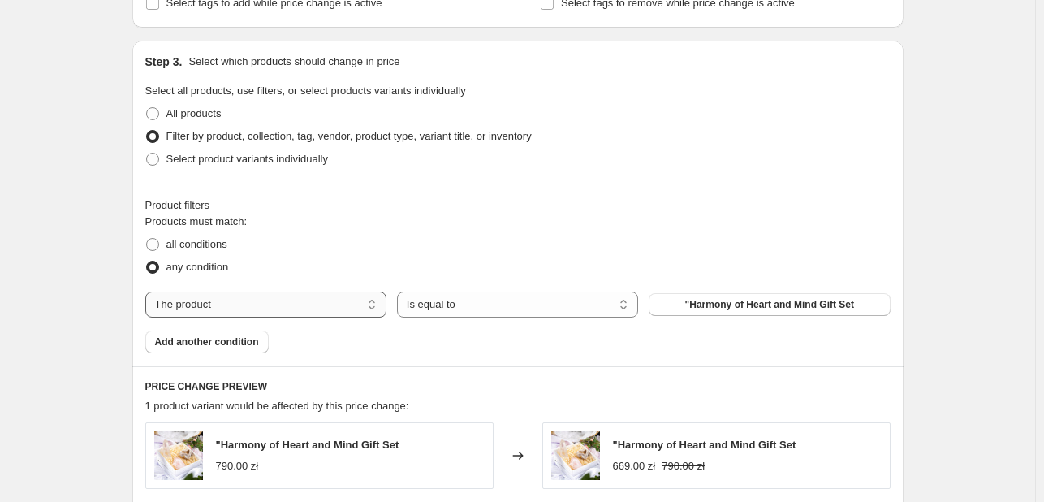
click at [334, 305] on select "The product The product's collection The product's tag The product's vendor The…" at bounding box center [265, 304] width 241 height 26
click at [211, 244] on span "all conditions" at bounding box center [196, 244] width 61 height 12
click at [147, 239] on input "all conditions" at bounding box center [146, 238] width 1 height 1
radio input "true"
click at [356, 306] on select "The product The product's collection The product's tag The product's vendor The…" at bounding box center [265, 304] width 241 height 26
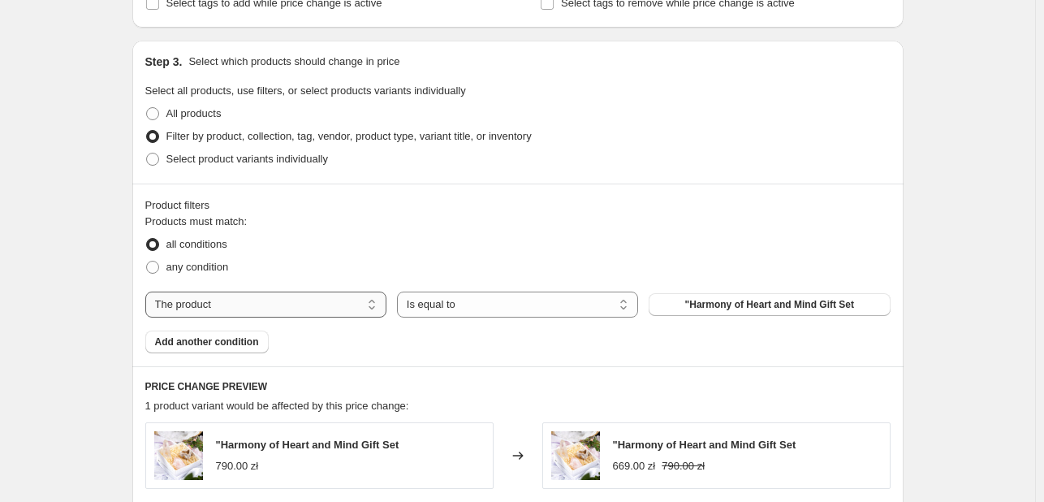
select select "collection"
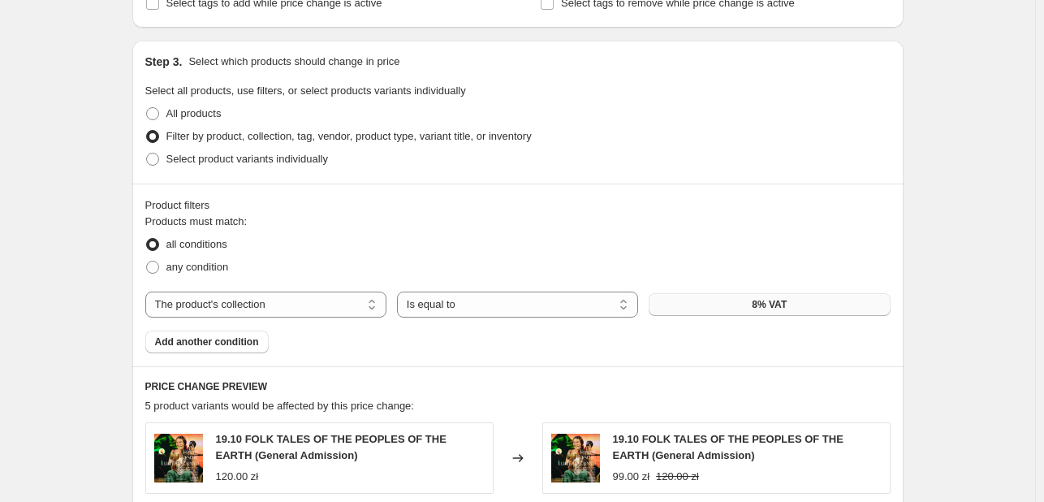
click at [708, 309] on button "8% VAT" at bounding box center [769, 304] width 241 height 23
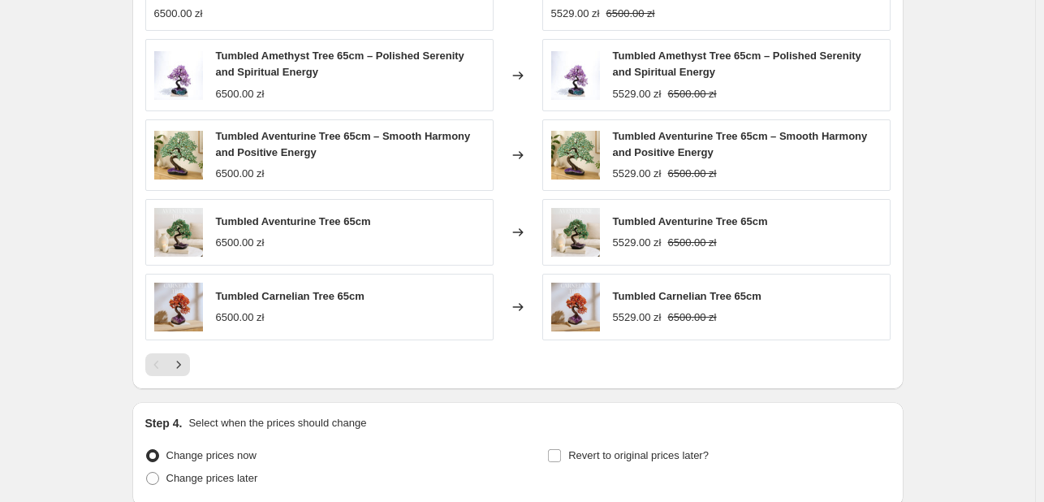
scroll to position [1299, 0]
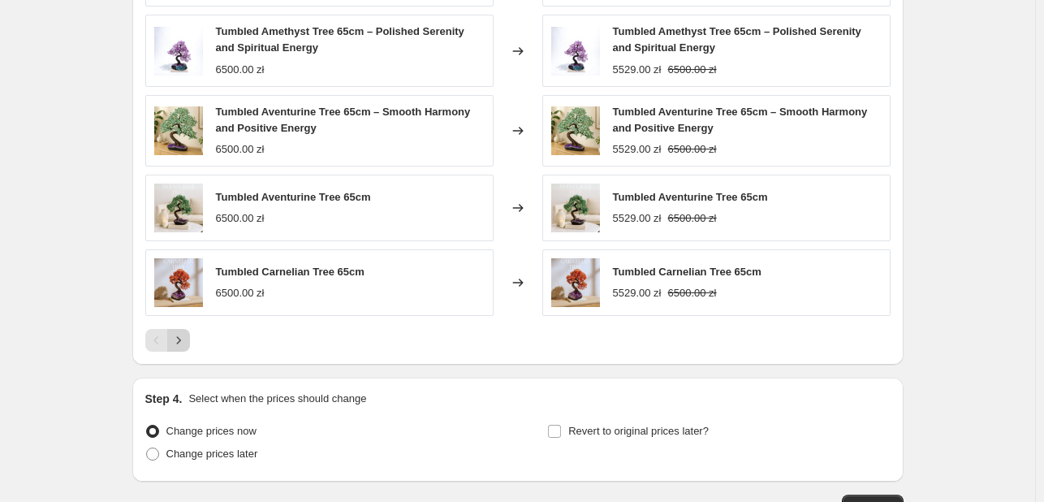
click at [178, 339] on icon "Next" at bounding box center [178, 340] width 16 height 16
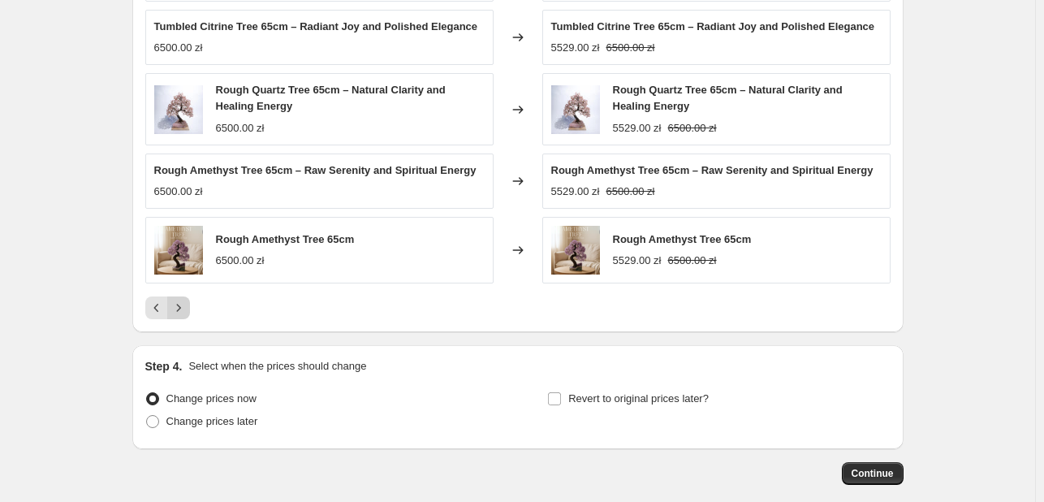
click at [187, 313] on icon "Next" at bounding box center [178, 308] width 16 height 16
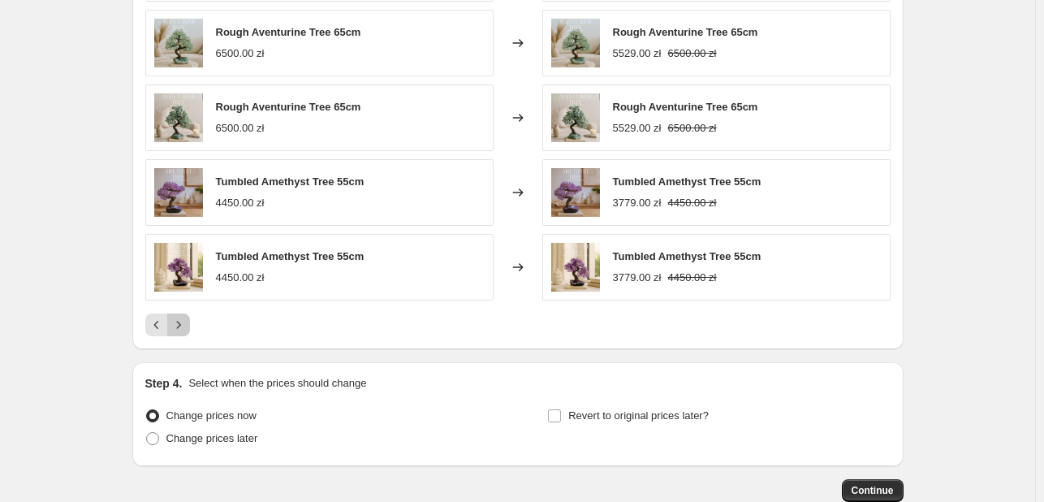
click at [183, 332] on button "Next" at bounding box center [178, 324] width 23 height 23
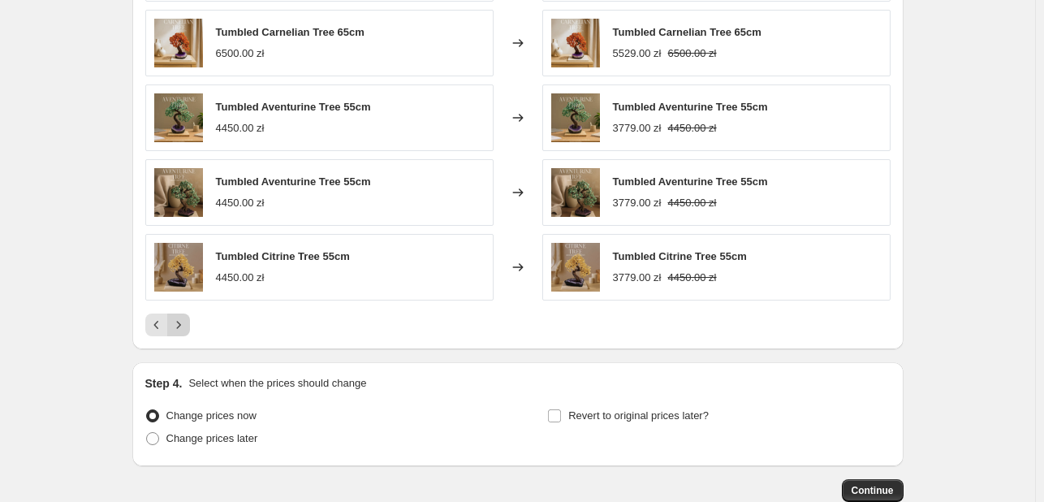
click at [183, 332] on button "Next" at bounding box center [178, 324] width 23 height 23
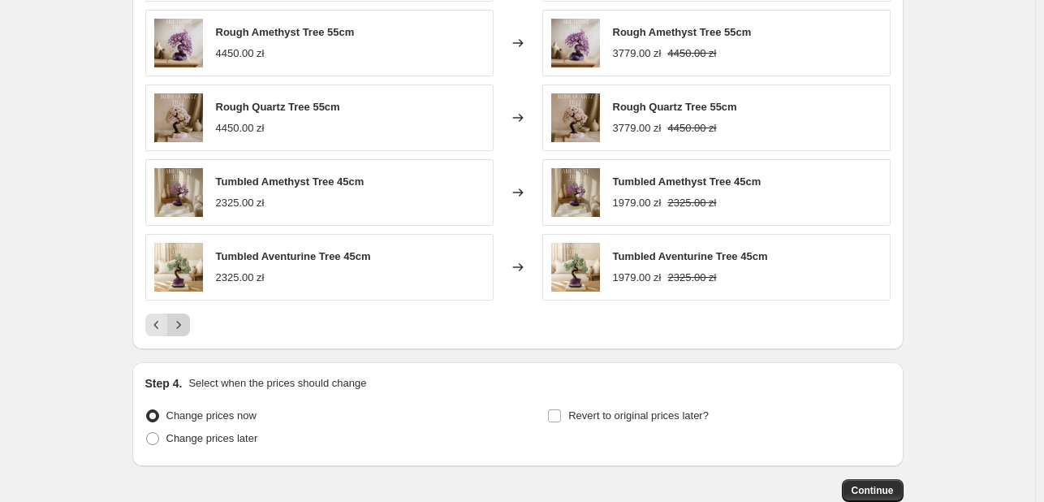
click at [183, 332] on button "Next" at bounding box center [178, 324] width 23 height 23
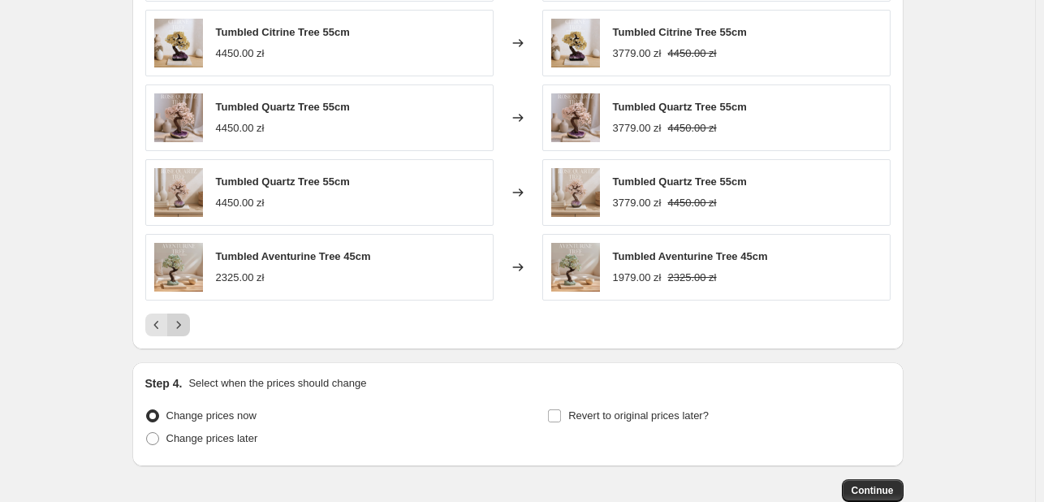
click at [183, 332] on button "Next" at bounding box center [178, 324] width 23 height 23
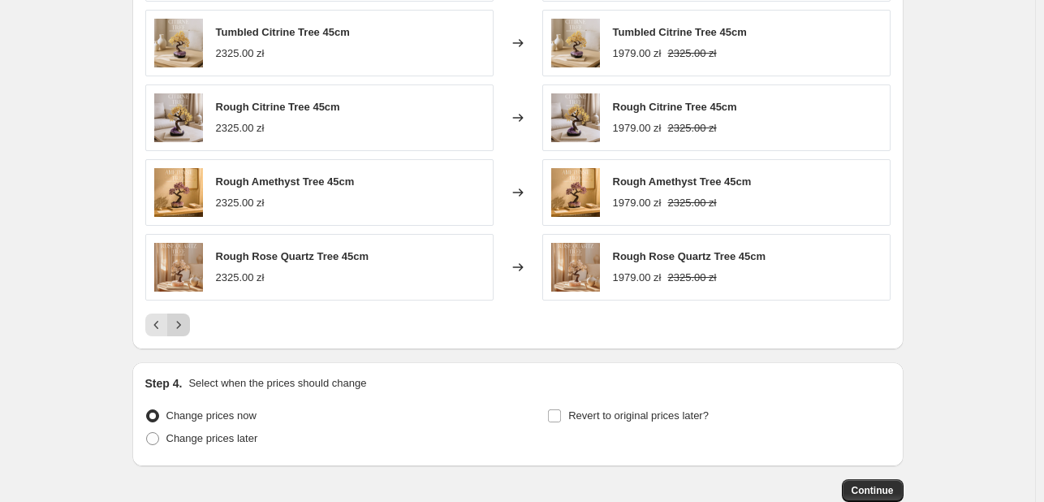
click at [183, 332] on button "Next" at bounding box center [178, 324] width 23 height 23
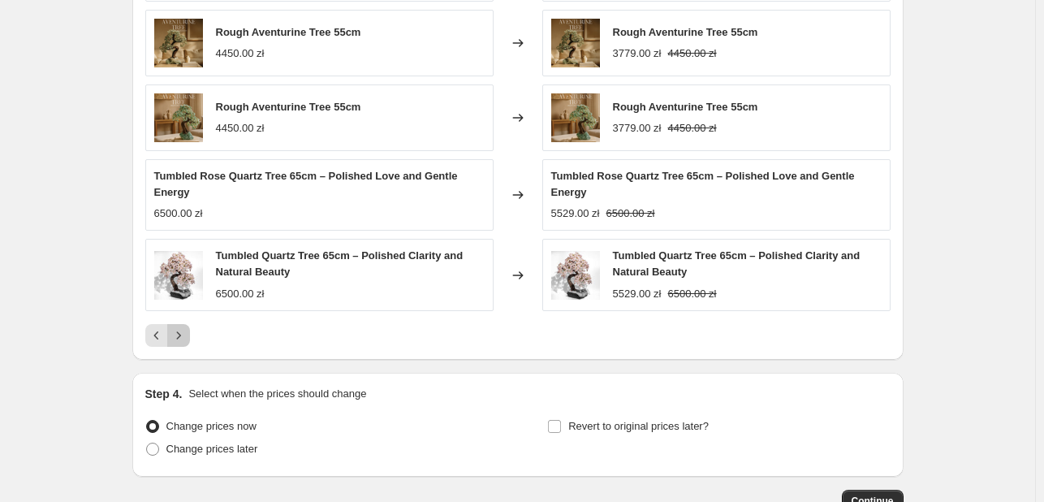
click at [183, 332] on icon "Next" at bounding box center [178, 335] width 16 height 16
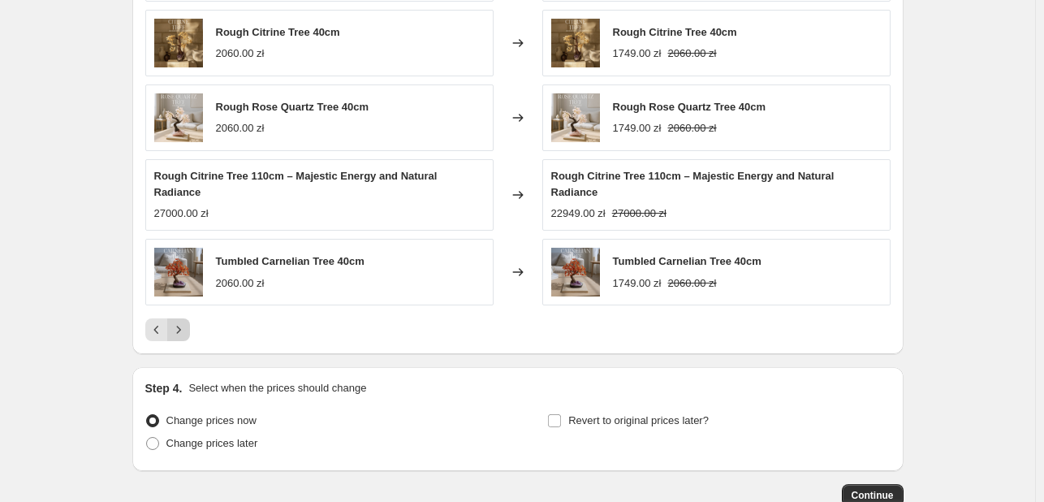
click at [183, 332] on div "PRICE CHANGE PREVIEW 70 product variants would be affected by this price change…" at bounding box center [517, 117] width 771 height 476
click at [183, 322] on button "Next" at bounding box center [178, 329] width 23 height 23
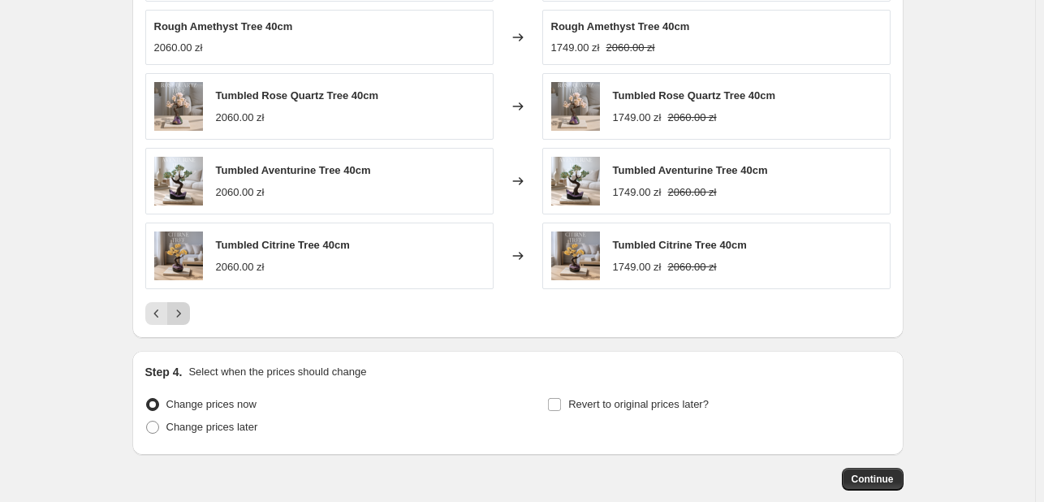
scroll to position [1218, 0]
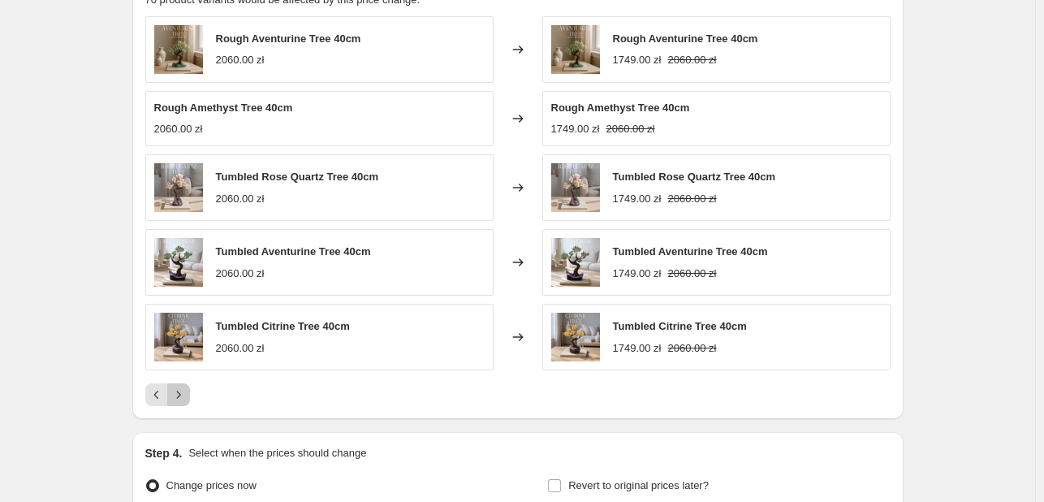
click at [185, 391] on icon "Next" at bounding box center [178, 394] width 16 height 16
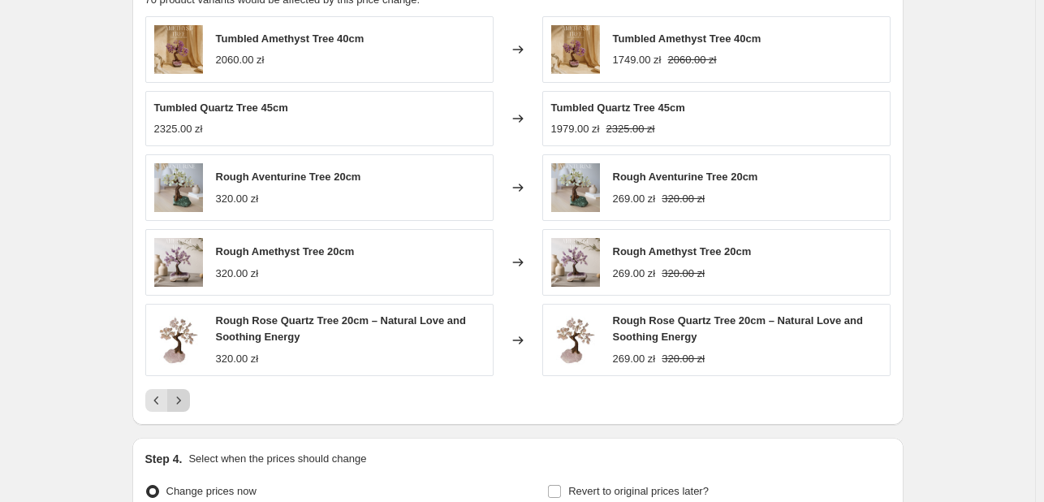
click at [186, 394] on icon "Next" at bounding box center [178, 400] width 16 height 16
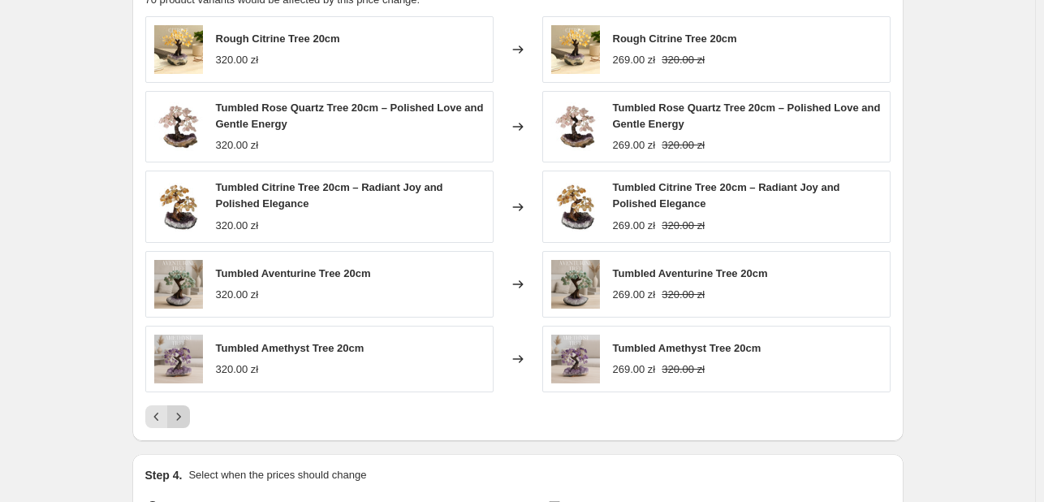
click at [186, 394] on div "Rough Citrine Tree 20cm 320.00 zł Changed to Rough Citrine Tree 20cm 269.00 zł …" at bounding box center [517, 222] width 745 height 412
click at [186, 407] on button "Next" at bounding box center [178, 416] width 23 height 23
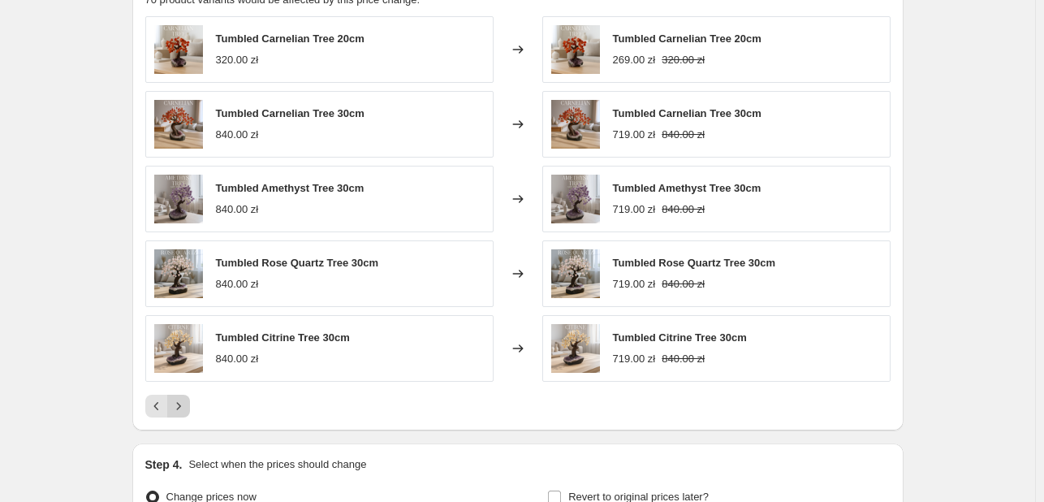
click at [187, 399] on icon "Next" at bounding box center [178, 406] width 16 height 16
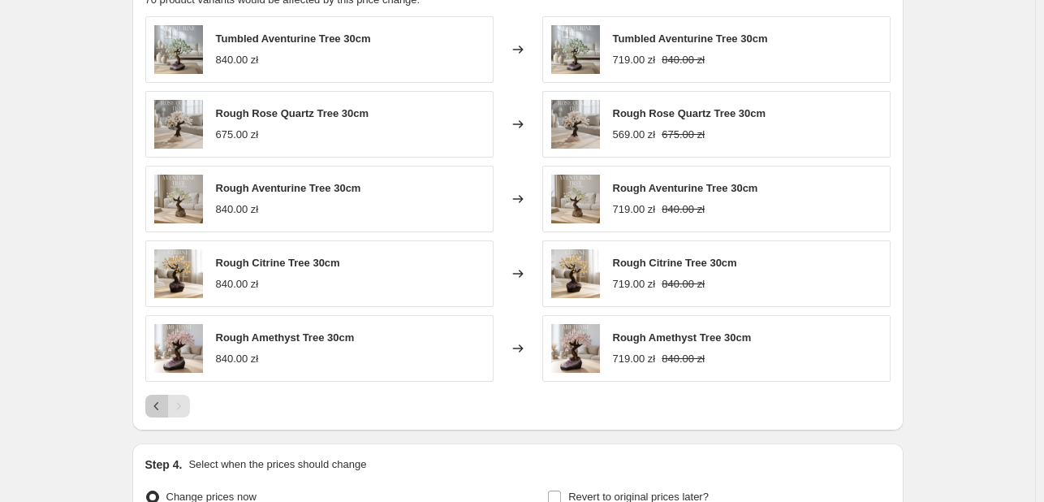
click at [156, 408] on icon "Previous" at bounding box center [157, 406] width 16 height 16
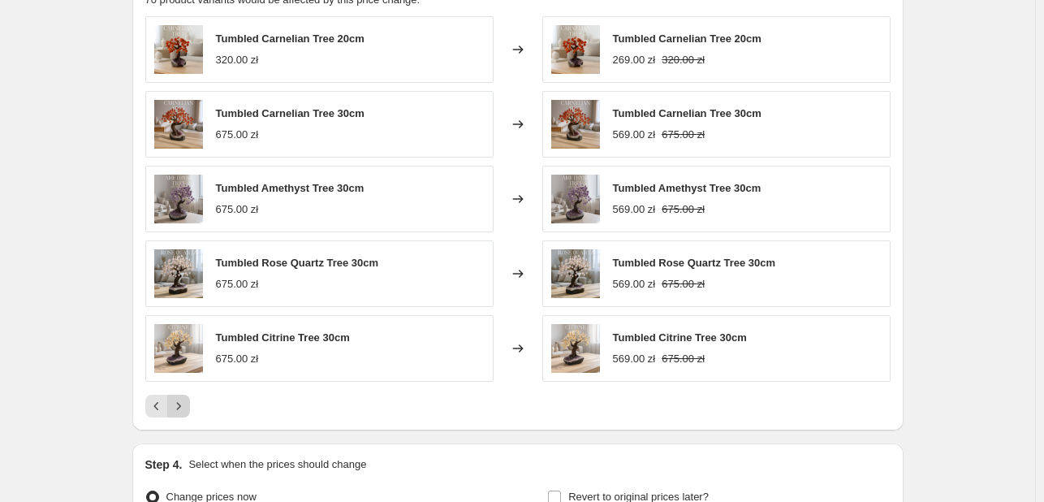
click at [184, 402] on icon "Next" at bounding box center [178, 406] width 16 height 16
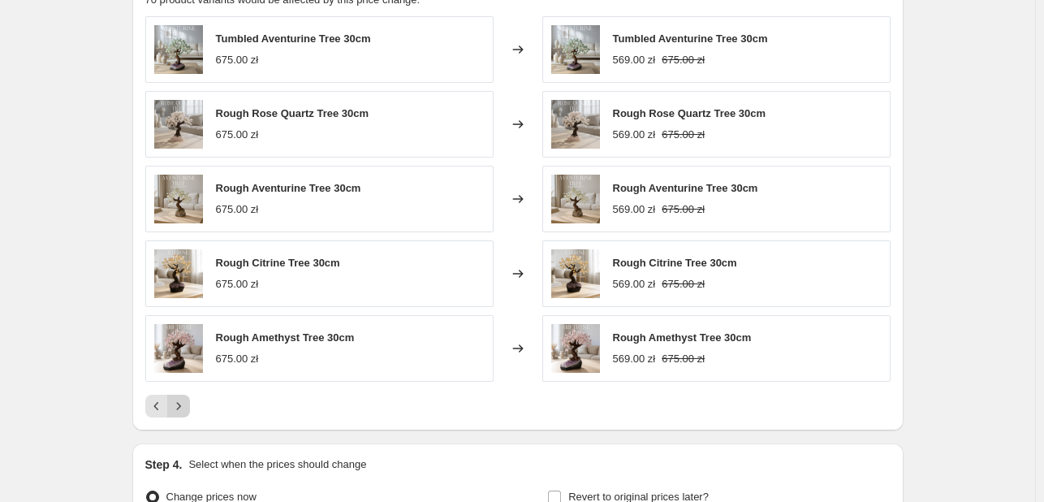
click at [184, 402] on div "Pagination" at bounding box center [178, 406] width 23 height 23
click at [157, 402] on icon "Previous" at bounding box center [157, 406] width 16 height 16
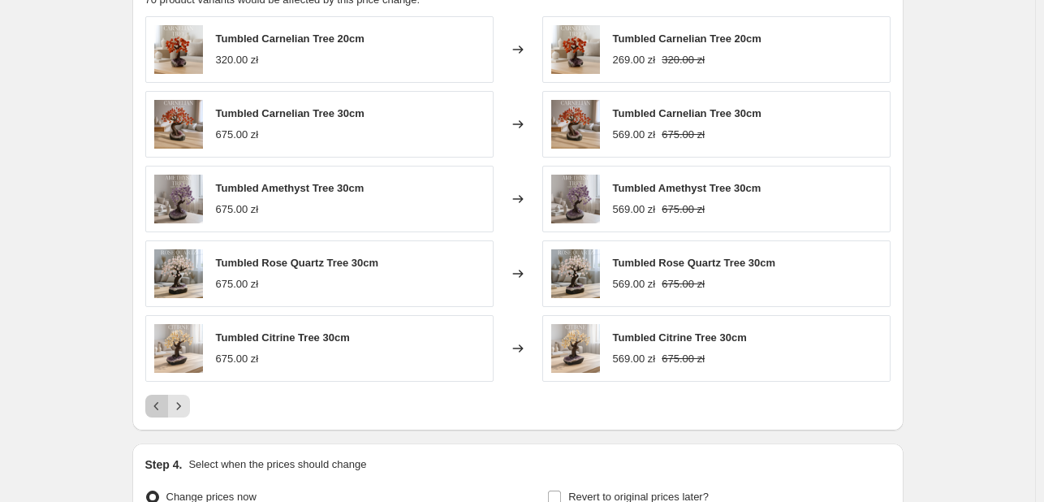
click at [157, 402] on icon "Previous" at bounding box center [157, 406] width 16 height 16
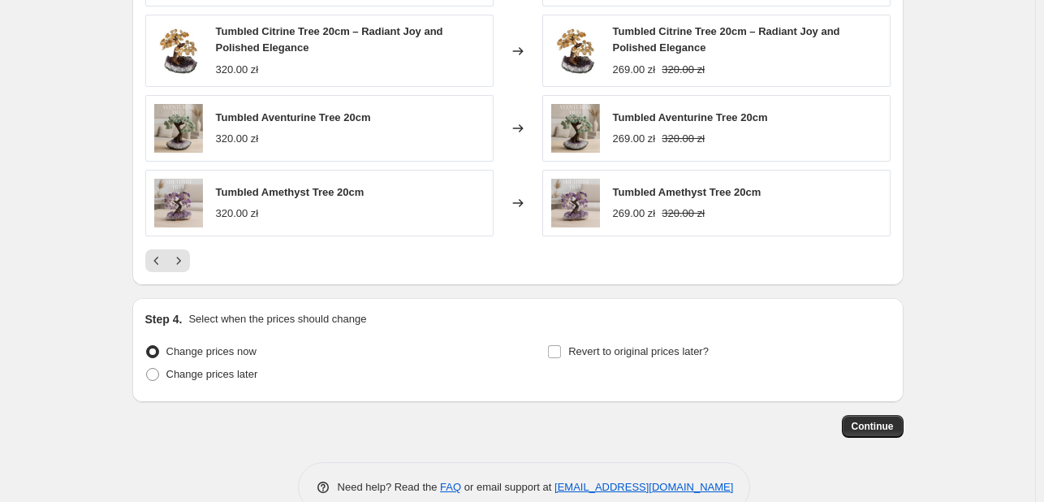
scroll to position [1407, 0]
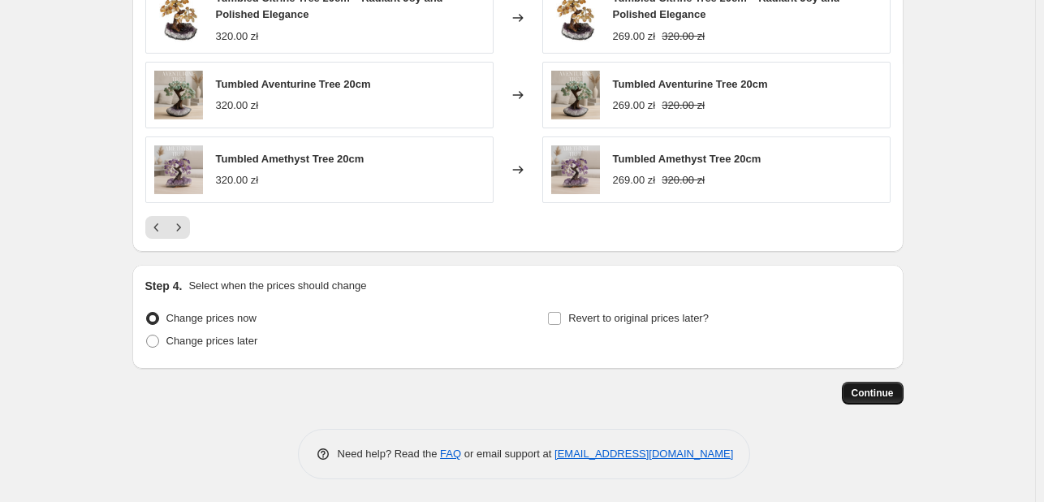
click at [867, 393] on span "Continue" at bounding box center [873, 392] width 42 height 13
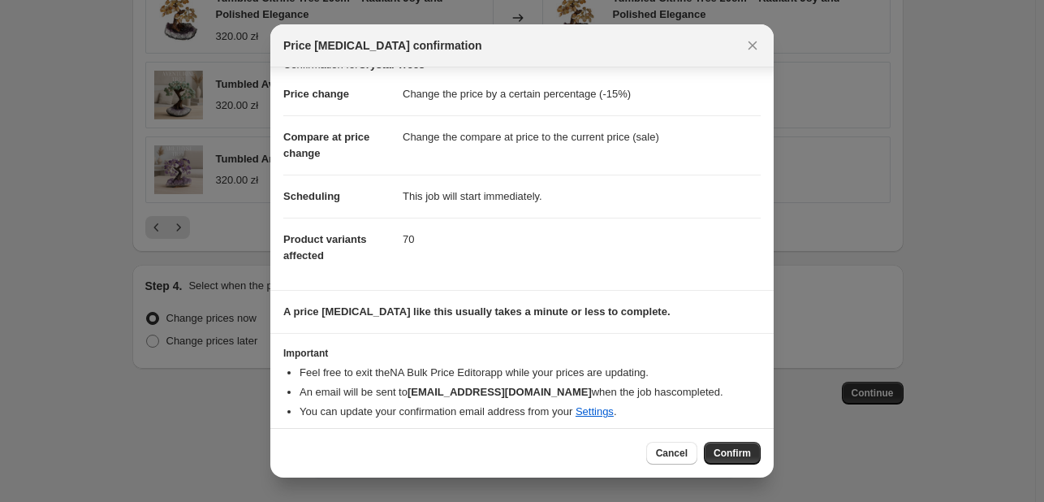
scroll to position [31, 0]
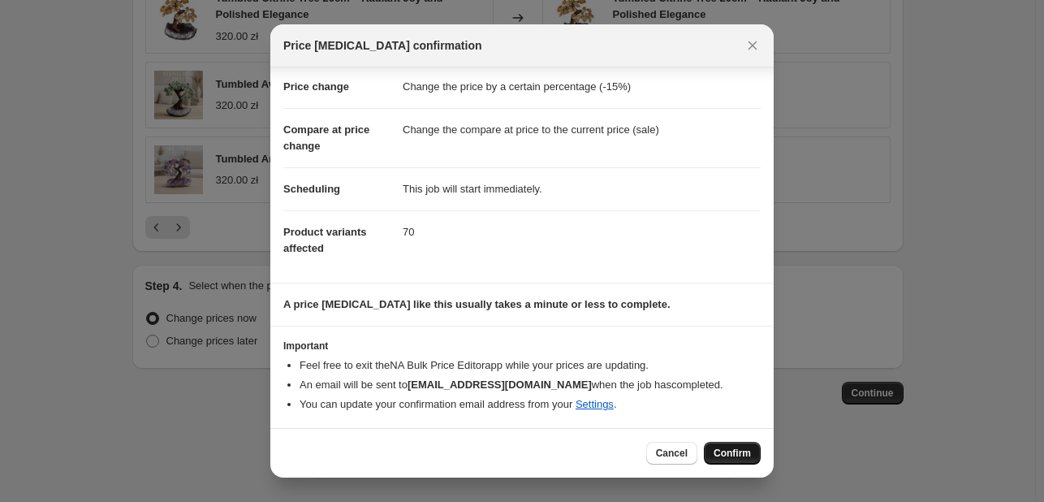
click at [727, 455] on span "Confirm" at bounding box center [732, 453] width 37 height 13
type input "Crystal Trees"
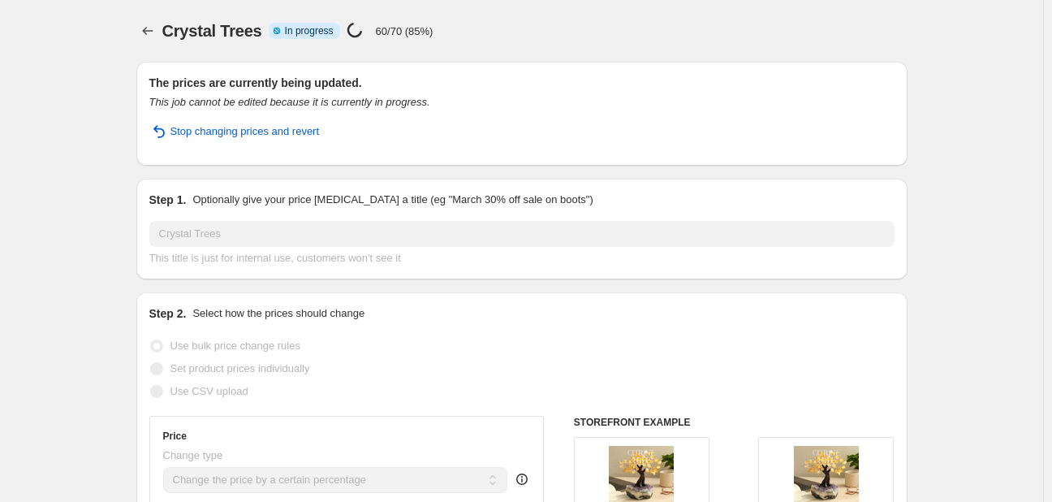
select select "percentage"
select select "collection"
